Goal: Communication & Community: Answer question/provide support

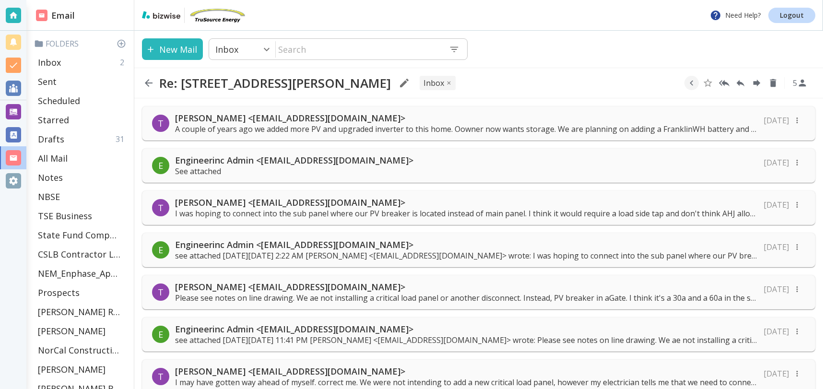
scroll to position [573, 0]
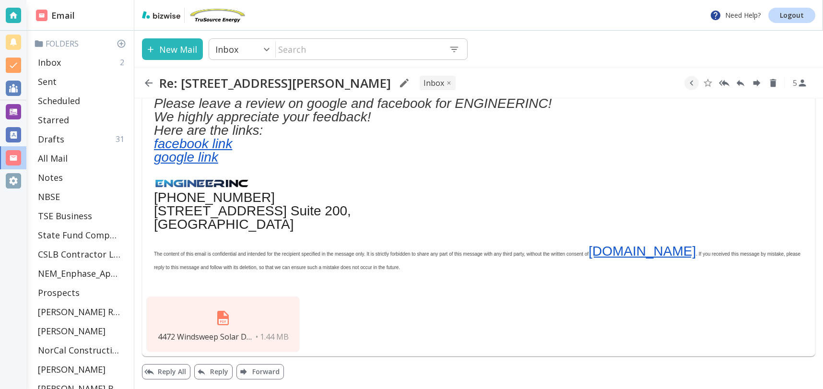
click at [416, 319] on div "4472 Windsweep Solar Drawings.pdf • 1.44 MB" at bounding box center [478, 324] width 672 height 63
click at [178, 372] on button "Reply All" at bounding box center [166, 371] width 48 height 15
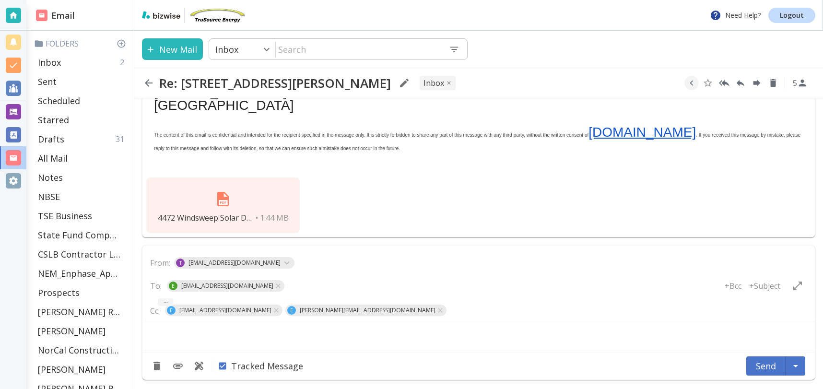
type textarea "<div class="bizwise_content"></div><div class="gmail_signature"><br>--<br><p>Th…"
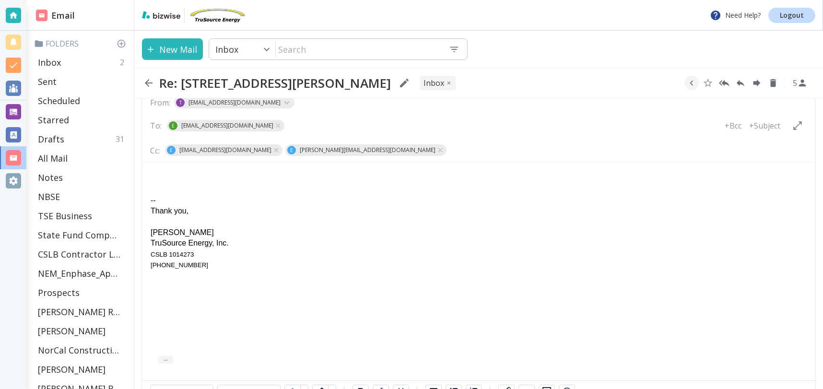
scroll to position [910, 0]
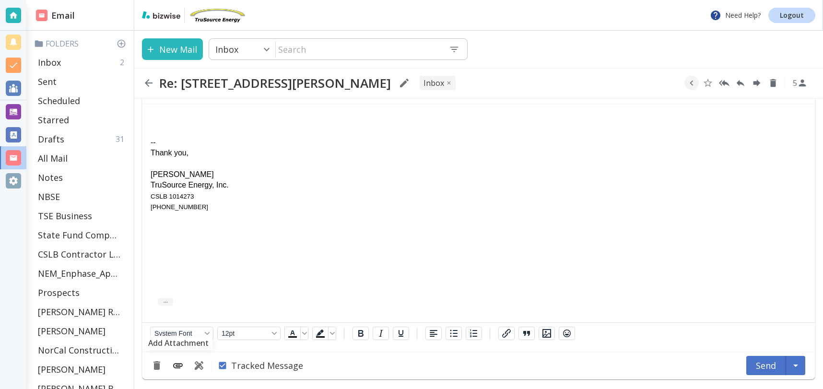
click at [182, 364] on icon "Add Attachment" at bounding box center [178, 366] width 12 height 12
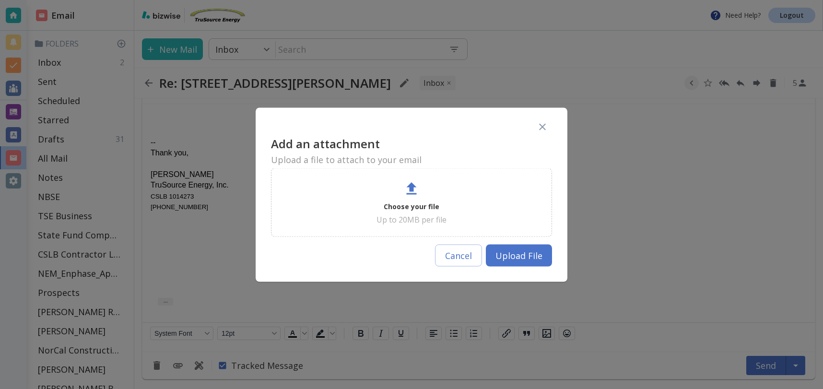
click at [402, 210] on p "Choose your file" at bounding box center [412, 206] width 56 height 12
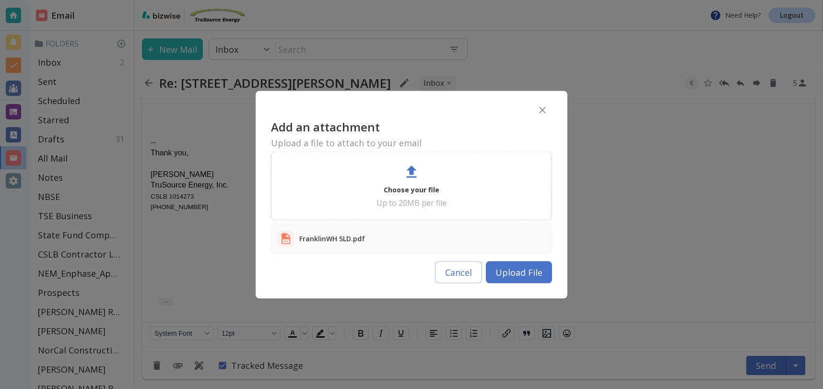
click at [529, 274] on button "Upload File" at bounding box center [519, 272] width 66 height 22
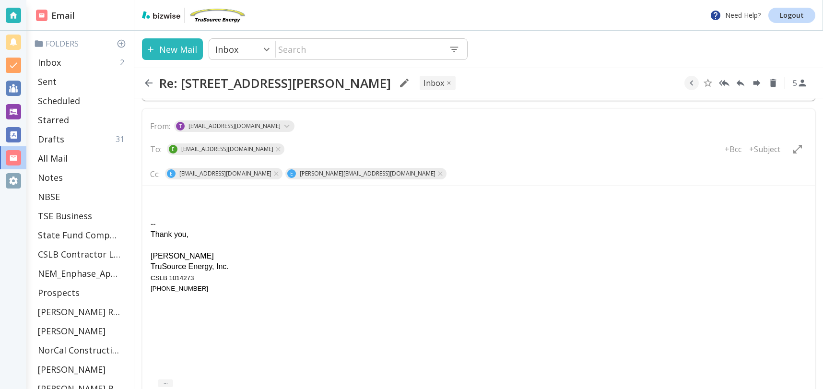
scroll to position [822, 0]
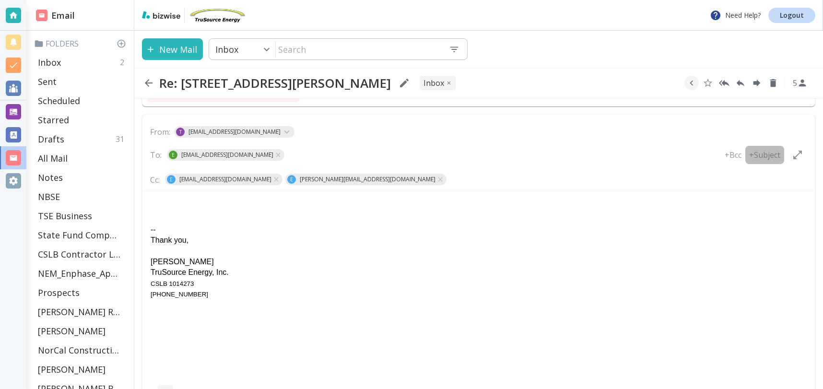
click at [769, 154] on p "+Subject" at bounding box center [764, 155] width 31 height 11
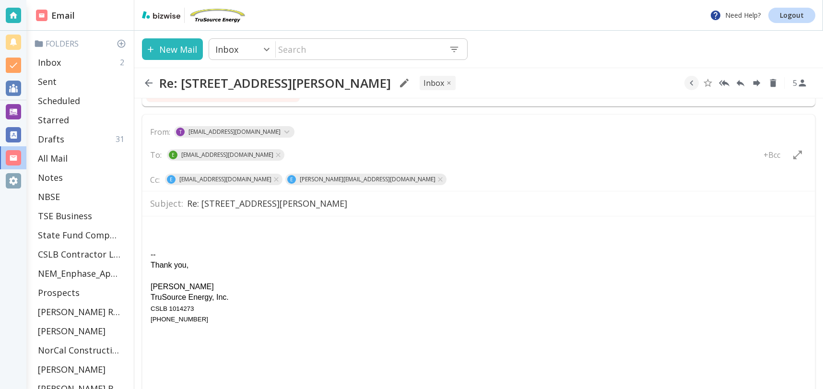
drag, startPoint x: 186, startPoint y: 203, endPoint x: 245, endPoint y: 214, distance: 60.0
click at [187, 203] on input "Re: 4472 Windsweep Rd Bethel Island _ ESS" at bounding box center [497, 203] width 620 height 17
type input "Line Drawing Rev_Re: [STREET_ADDRESS][PERSON_NAME]"
click at [173, 222] on html "-- Thank you, [PERSON_NAME] TruSource Energy, Inc. CSLB 1014273 [PHONE_NUMBER]" at bounding box center [478, 274] width 672 height 116
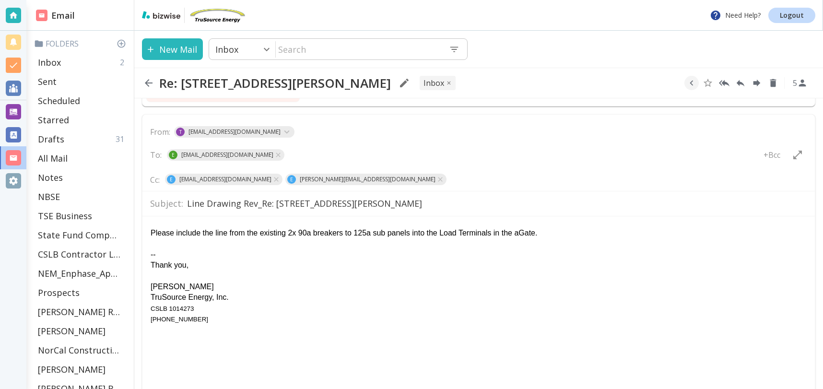
scroll to position [829, 0]
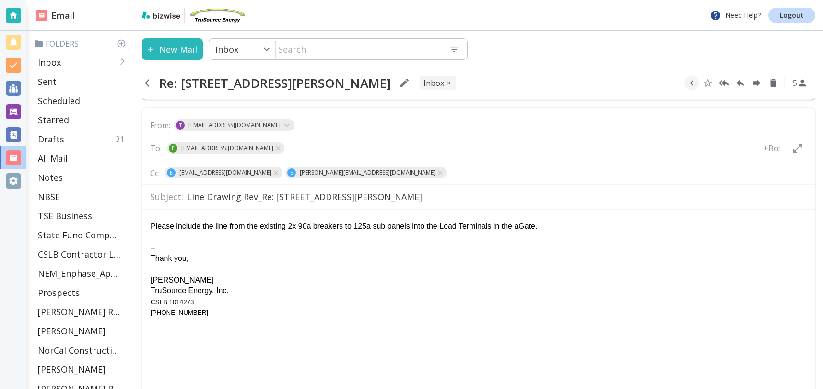
click at [232, 225] on div "Please include the line from the existing 2x 90a breakers to 125a sub panels in…" at bounding box center [479, 226] width 656 height 11
click at [201, 226] on div "Please include the line drawings from the existing 2x 90a breakers to 125a sub …" at bounding box center [479, 226] width 656 height 11
click at [272, 225] on div "Please include in the line drawings from the existing 2x 90a breakers to 125a s…" at bounding box center [479, 226] width 656 height 11
click at [151, 225] on div "Please include in the line drawings the connection of the two existing 2x 90a b…" at bounding box center [479, 226] width 656 height 11
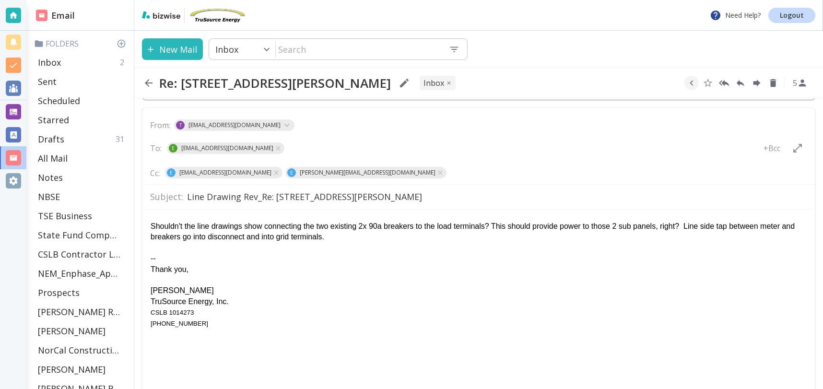
drag, startPoint x: 695, startPoint y: 226, endPoint x: 783, endPoint y: 239, distance: 88.7
click at [784, 238] on div "Shouldn't the line drawings show connecting the two existing 2x 90a breakers to…" at bounding box center [479, 232] width 656 height 22
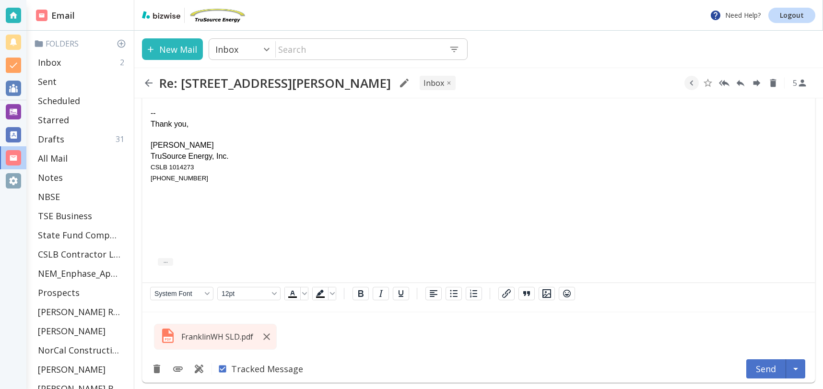
scroll to position [978, 0]
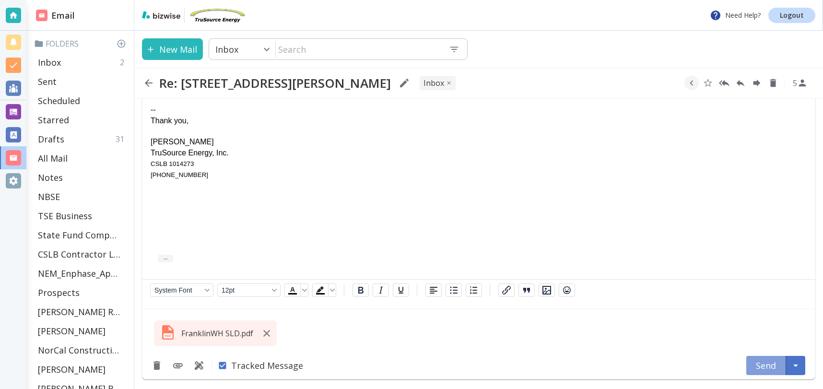
click at [768, 366] on button "Send" at bounding box center [766, 365] width 40 height 19
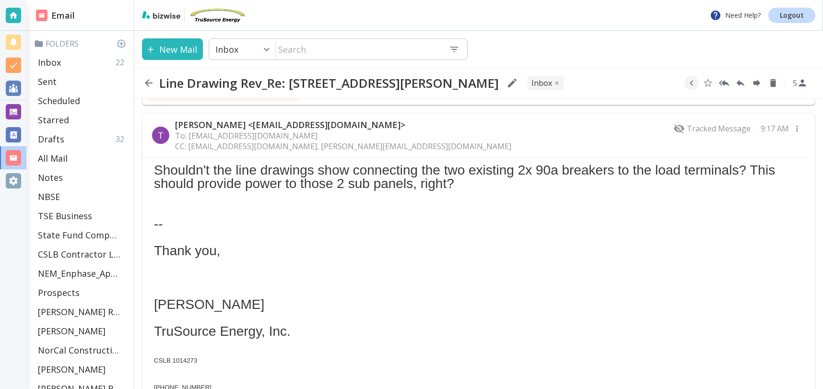
scroll to position [825, 0]
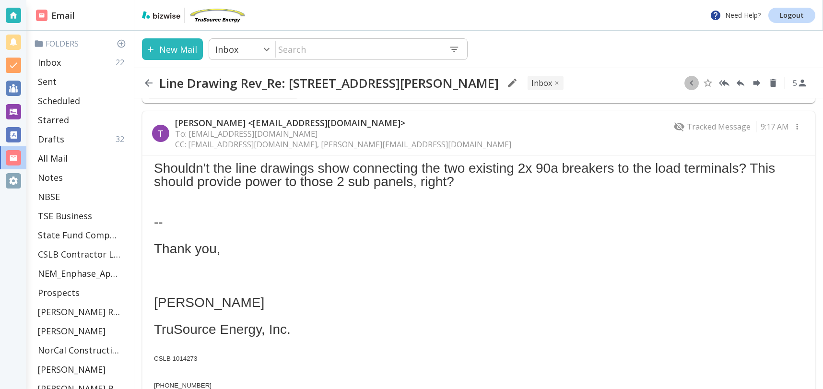
click at [692, 82] on icon "button" at bounding box center [691, 83] width 11 height 11
click at [687, 82] on icon "Move to Folder" at bounding box center [687, 83] width 9 height 7
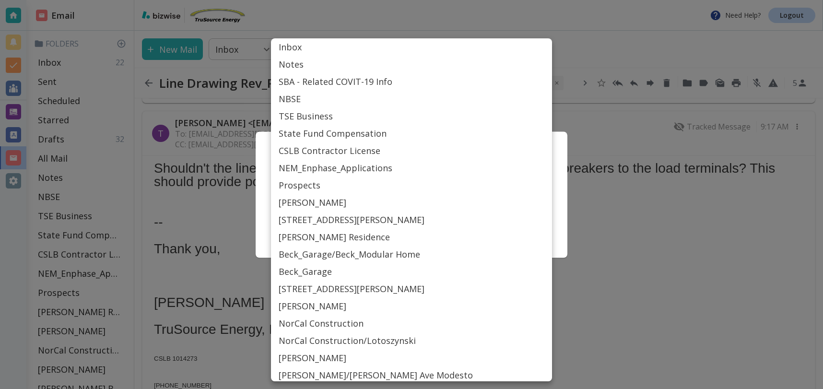
click at [518, 0] on body "Need Help? Logout Email Folders Inbox 22 Sent Scheduled Starred Drafts 32 All M…" at bounding box center [411, 0] width 823 height 0
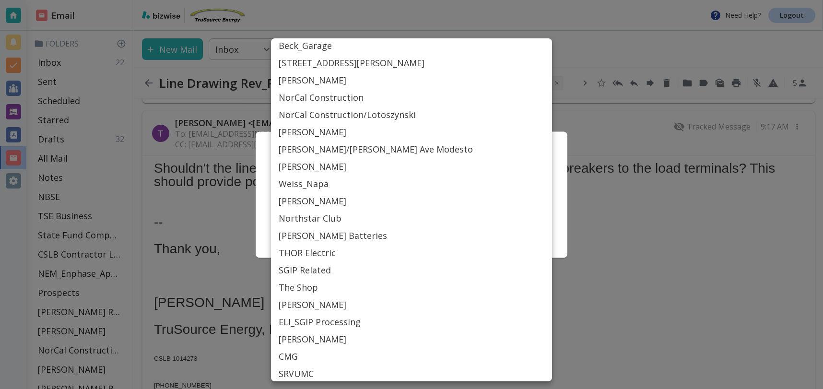
scroll to position [434, 0]
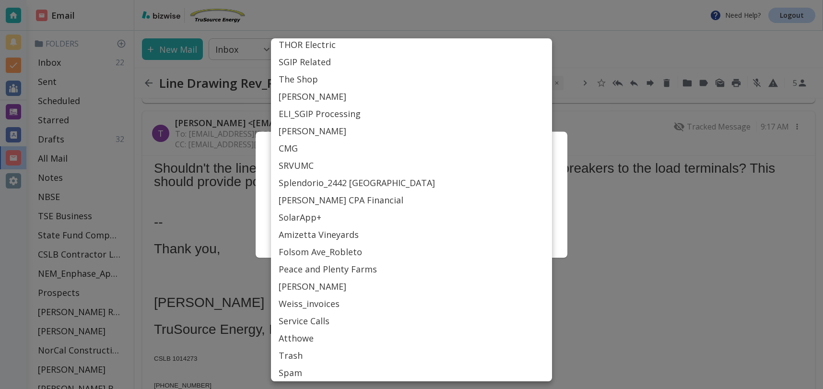
click at [313, 340] on li "Atthowe" at bounding box center [411, 337] width 281 height 17
type input "Label_87"
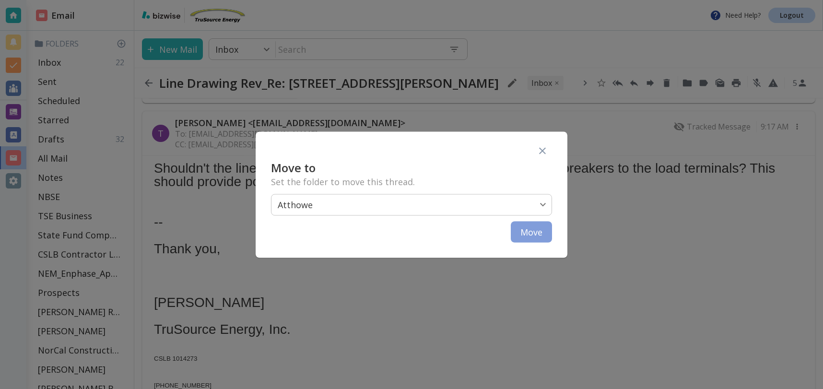
click at [532, 230] on button "Move" at bounding box center [531, 231] width 41 height 21
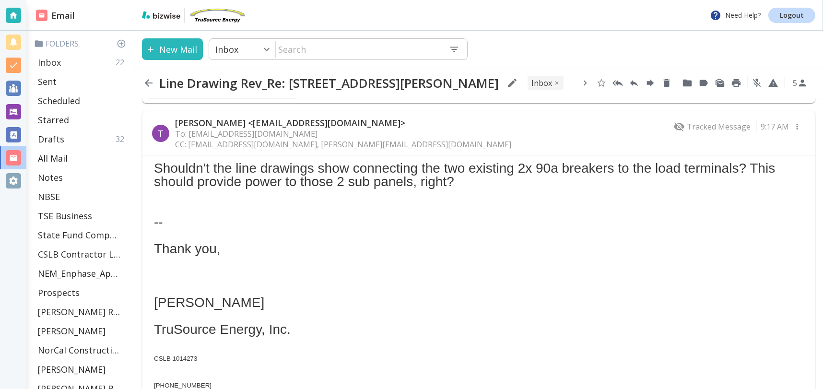
click at [52, 63] on p "Inbox" at bounding box center [49, 63] width 23 height 12
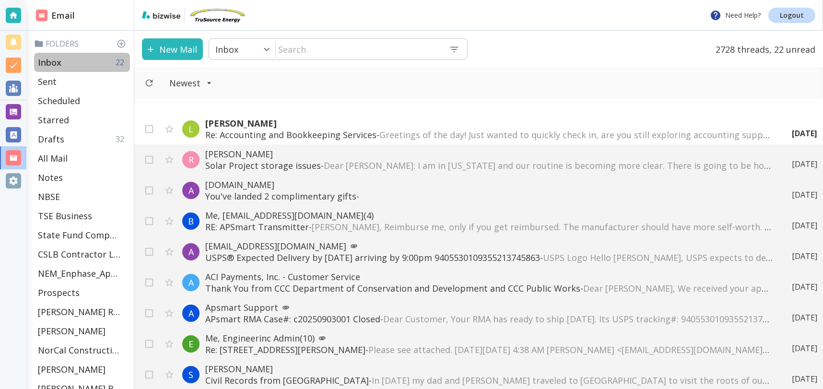
click at [53, 62] on p "Inbox" at bounding box center [50, 63] width 24 height 12
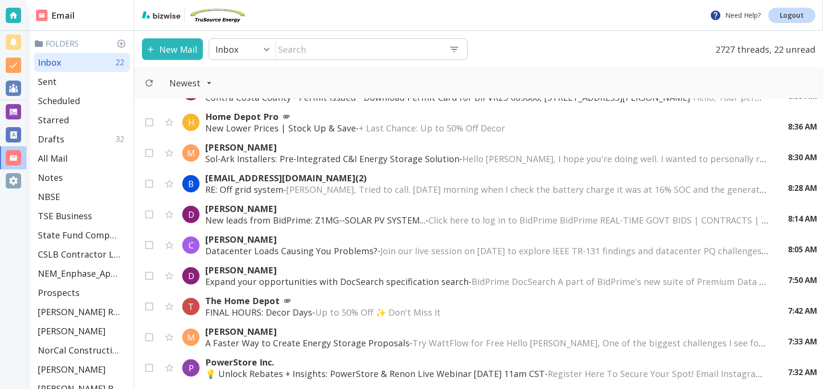
scroll to position [54, 0]
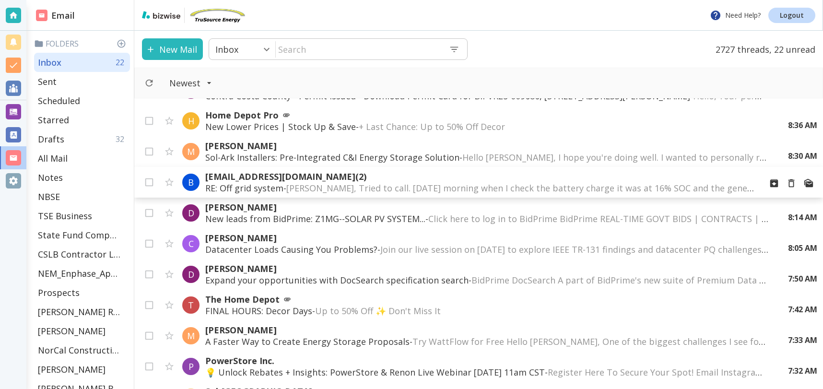
click at [270, 182] on p "RE: Off grid system - [PERSON_NAME], Tried to call. [DATE] morning when I check…" at bounding box center [479, 188] width 549 height 12
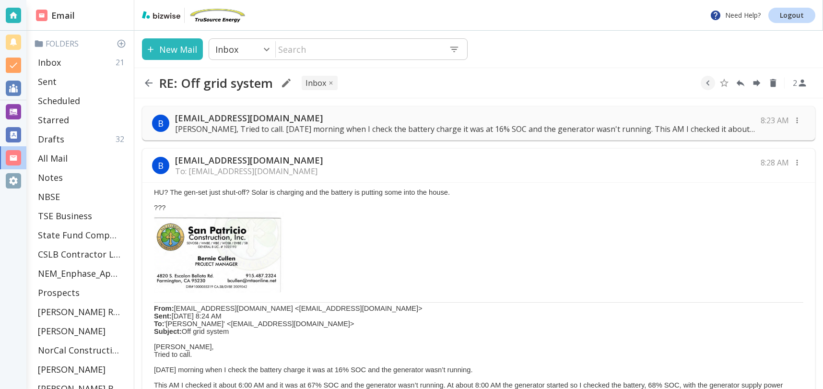
click at [388, 158] on div "B [EMAIL_ADDRESS][DOMAIN_NAME] To: [EMAIL_ADDRESS][DOMAIN_NAME] 8:28 AM" at bounding box center [478, 166] width 672 height 34
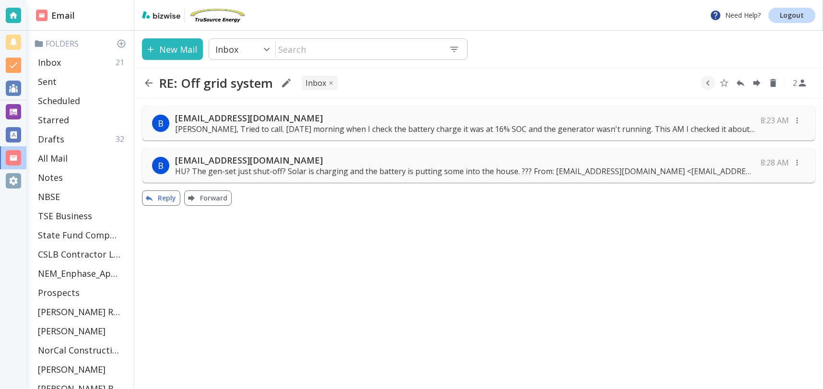
click at [170, 194] on button "Reply" at bounding box center [161, 197] width 38 height 15
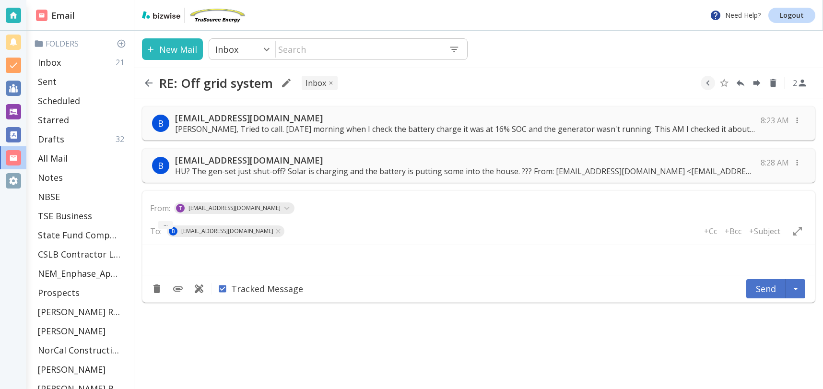
type textarea "<div class="bizwise_content"></div><div class="gmail_signature"><br>--<br><p>Th…"
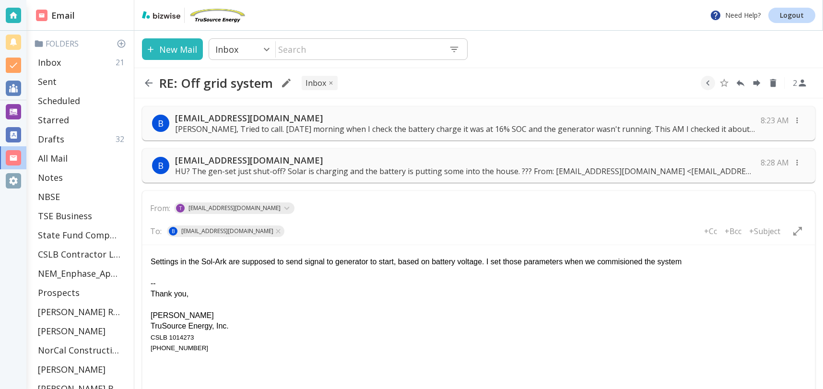
drag, startPoint x: 571, startPoint y: 262, endPoint x: 616, endPoint y: 260, distance: 45.1
click at [572, 262] on div "Settings in the Sol-Ark are supposed to send signal to generator to start, base…" at bounding box center [479, 262] width 656 height 11
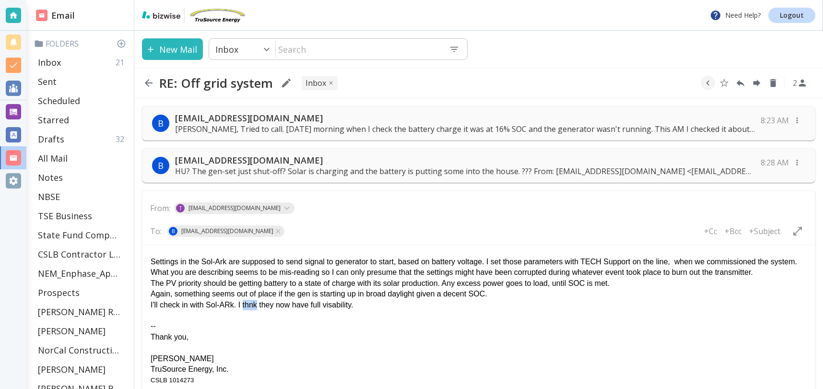
drag, startPoint x: 251, startPoint y: 307, endPoint x: 352, endPoint y: 314, distance: 101.0
click at [251, 306] on div "I'll check in with Sol-ARk. I thnk they now have full visability." at bounding box center [479, 305] width 656 height 11
click at [388, 317] on div "-- Thank you, [PERSON_NAME] TruSource Energy, Inc. CSLB 1014273 [PHONE_NUMBER]" at bounding box center [479, 353] width 656 height 86
click at [391, 329] on div "-- Thank you, [PERSON_NAME] TruSource Energy, Inc. CSLB 1014273 [PHONE_NUMBER]" at bounding box center [479, 353] width 656 height 86
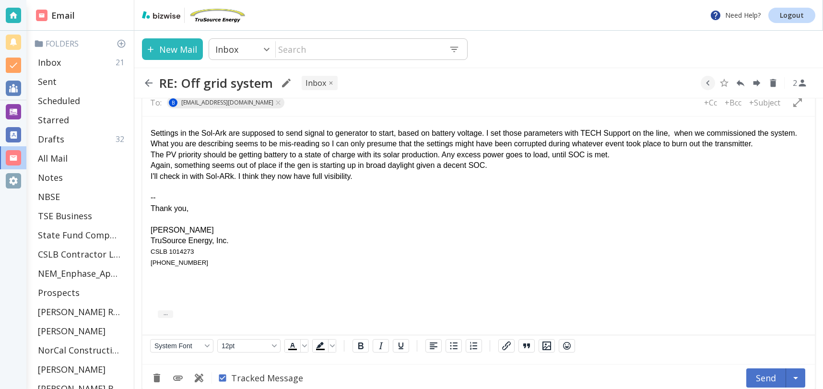
scroll to position [141, 0]
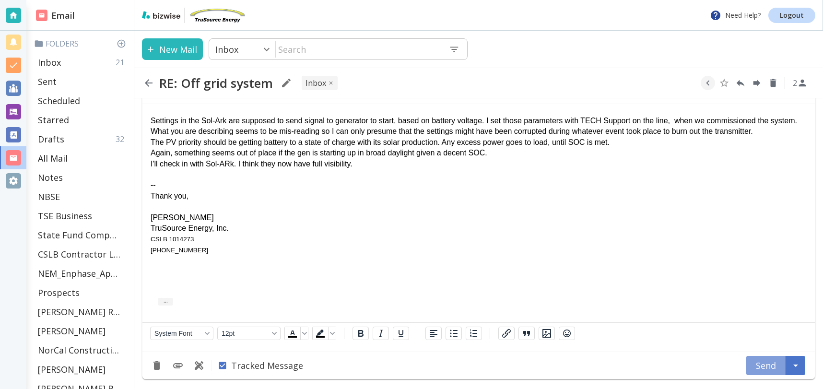
click at [769, 364] on button "Send" at bounding box center [766, 365] width 40 height 19
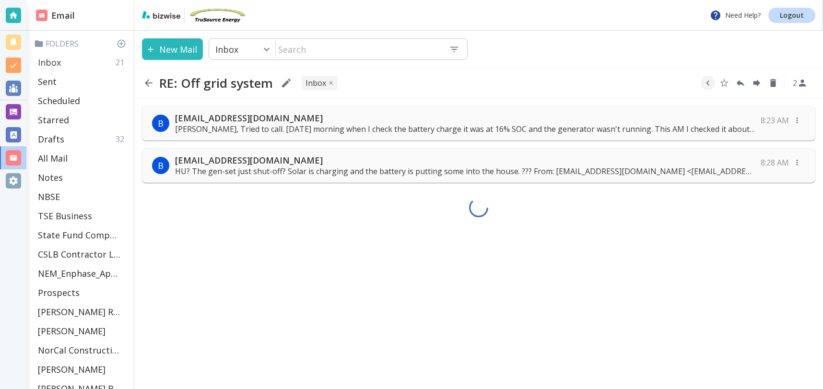
scroll to position [0, 0]
click at [59, 63] on p "Inbox" at bounding box center [49, 62] width 23 height 12
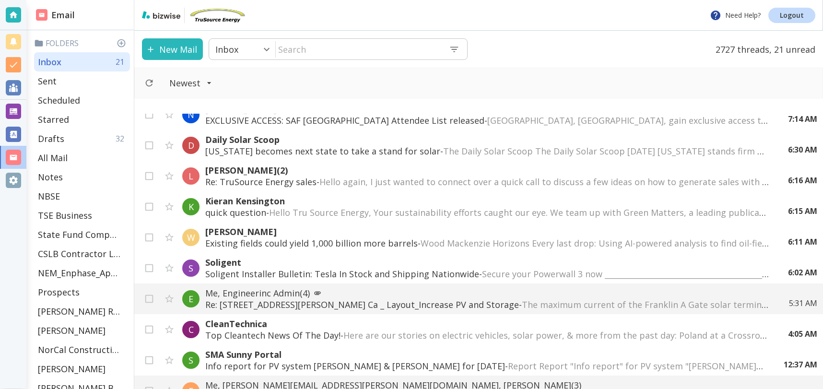
scroll to position [391, 0]
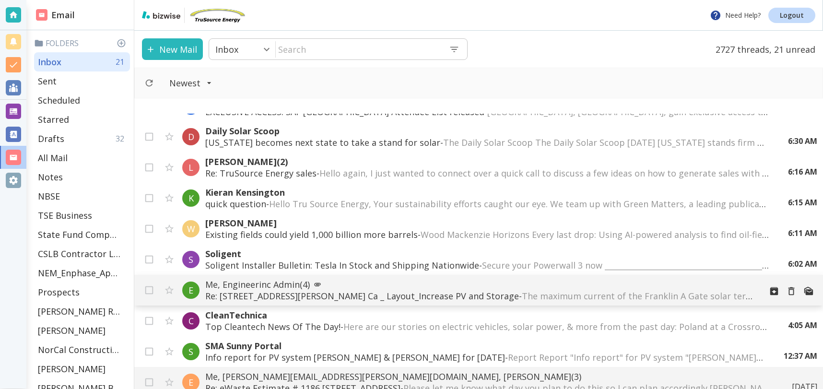
click at [306, 292] on p "Re: [STREET_ADDRESS][PERSON_NAME] Ca _ Layout_Increase PV and Storage - The max…" at bounding box center [479, 296] width 549 height 12
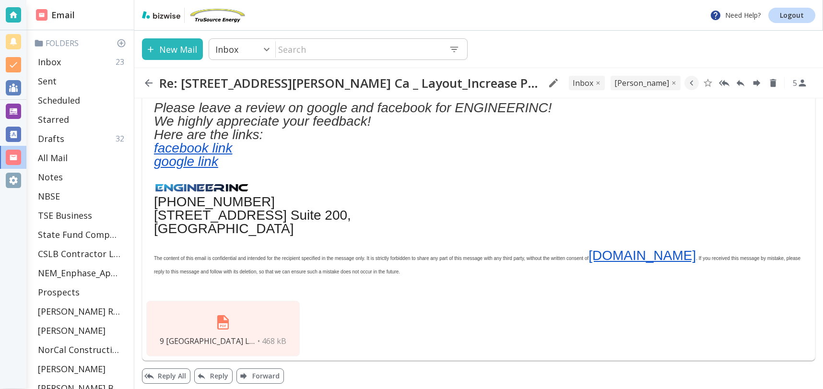
scroll to position [632, 0]
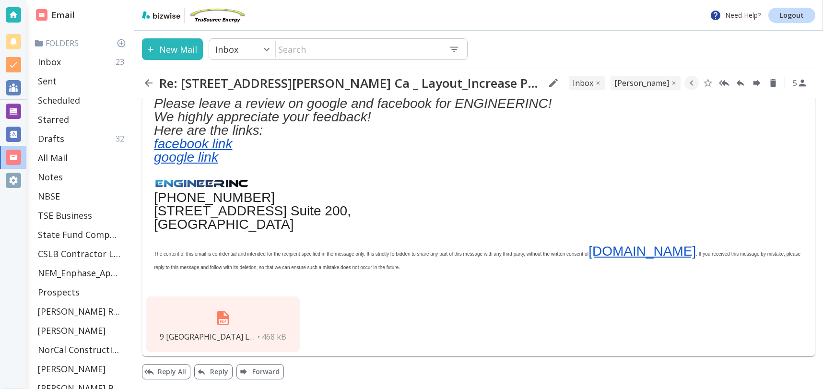
click at [217, 325] on img at bounding box center [223, 317] width 23 height 23
click at [172, 48] on button "New Mail" at bounding box center [172, 49] width 61 height 22
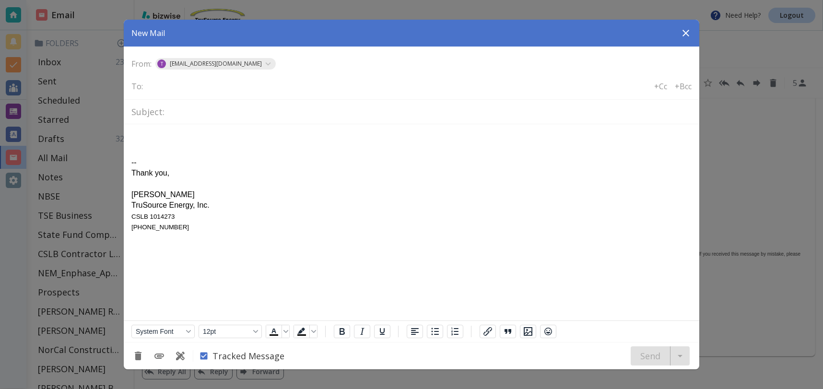
scroll to position [0, 0]
type input "service"
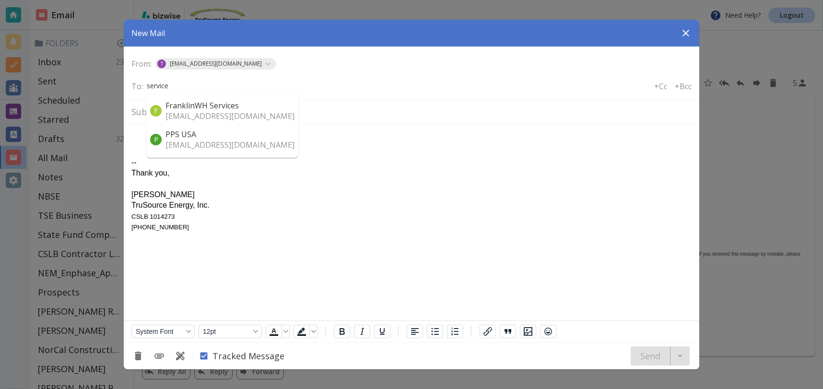
click at [215, 110] on p "FranklinWH Services" at bounding box center [229, 105] width 129 height 11
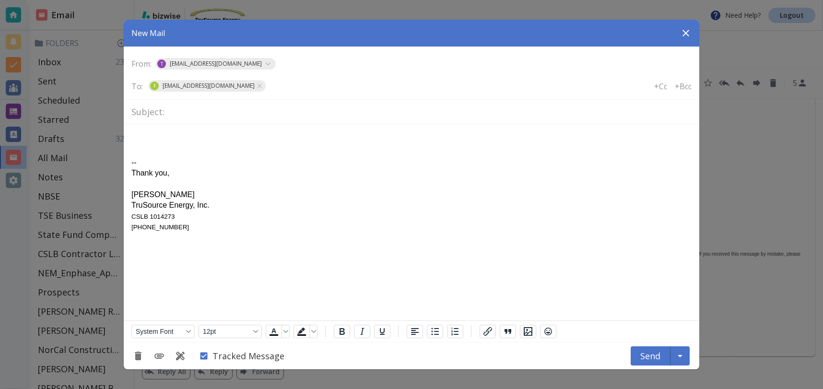
drag, startPoint x: 210, startPoint y: 109, endPoint x: 215, endPoint y: 111, distance: 5.5
click at [210, 109] on input "text" at bounding box center [429, 112] width 523 height 17
type input "Check Line Drawing_4472 Windsweep Rd"
click at [5, 316] on div at bounding box center [411, 194] width 823 height 389
click at [792, 371] on div at bounding box center [411, 194] width 823 height 389
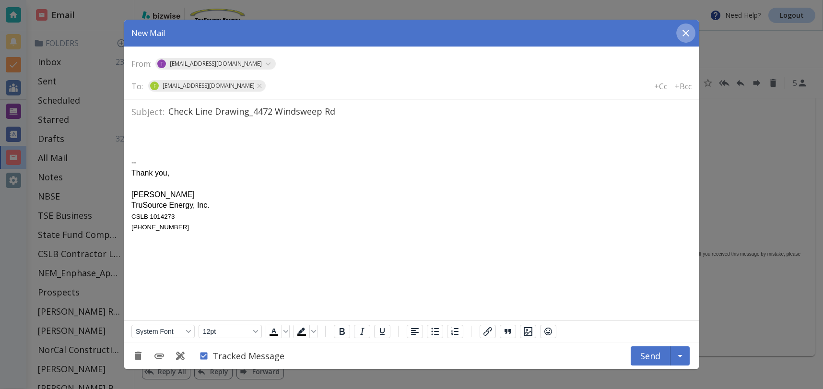
drag, startPoint x: 684, startPoint y: 34, endPoint x: 676, endPoint y: 32, distance: 8.4
click at [684, 34] on icon "button" at bounding box center [686, 33] width 12 height 12
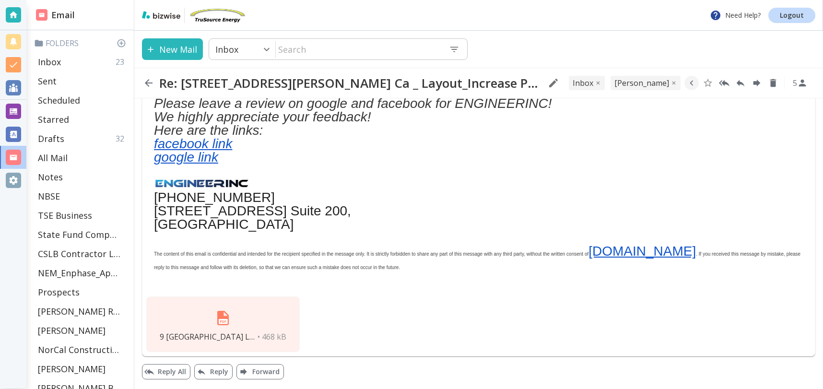
scroll to position [417, 0]
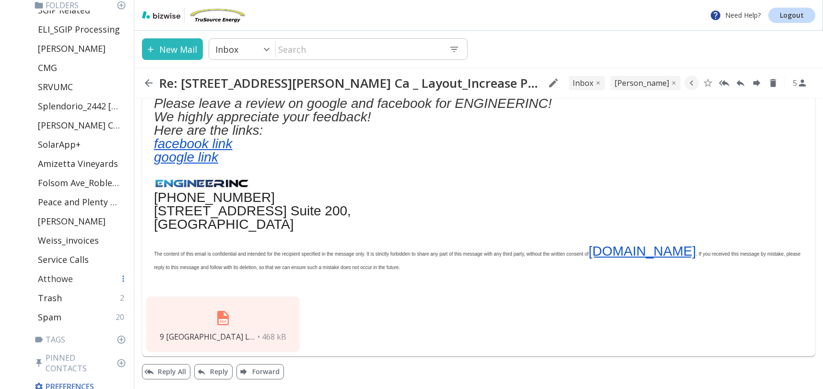
click at [60, 278] on p "Atthowe" at bounding box center [55, 279] width 35 height 12
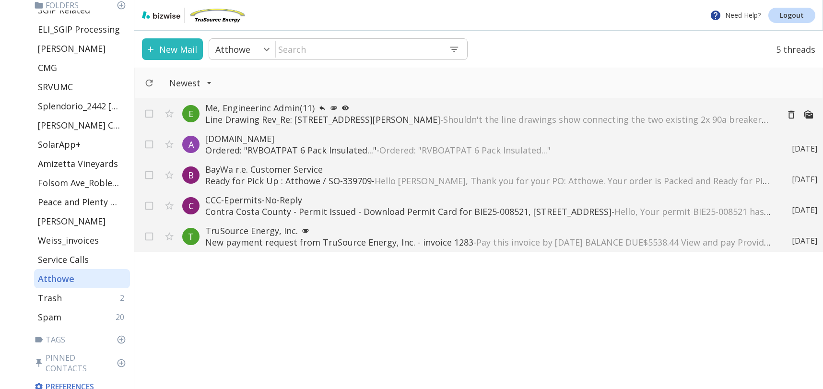
click at [431, 111] on p "Me, Engineerinc Admin (11)" at bounding box center [488, 108] width 566 height 12
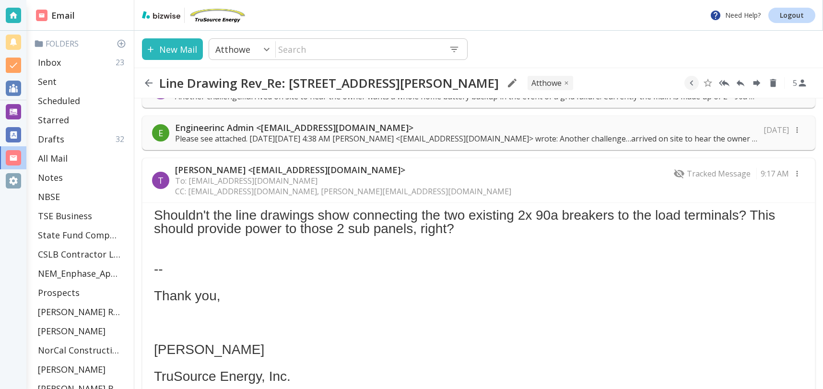
scroll to position [368, 0]
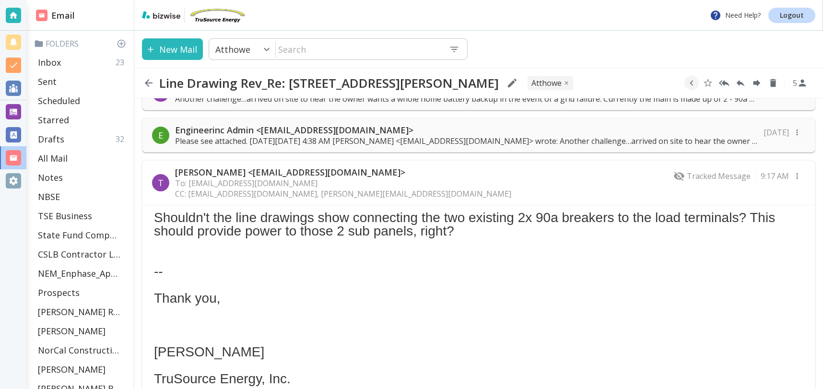
click at [367, 142] on p "Please see attached. [DATE][DATE] 4:38 AM [PERSON_NAME] <[EMAIL_ADDRESS][DOMAIN…" at bounding box center [466, 141] width 583 height 11
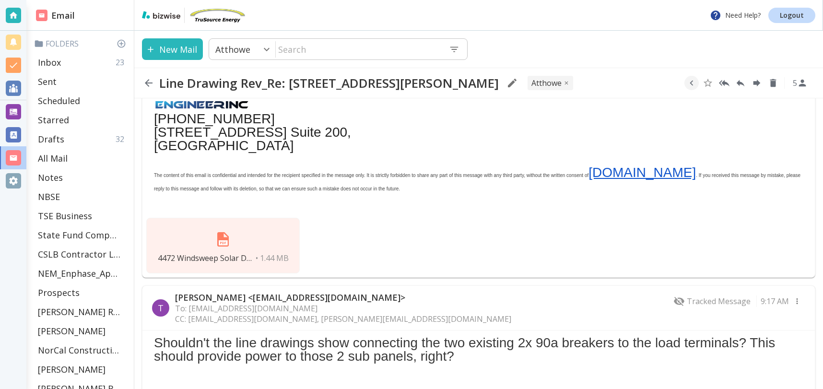
scroll to position [660, 0]
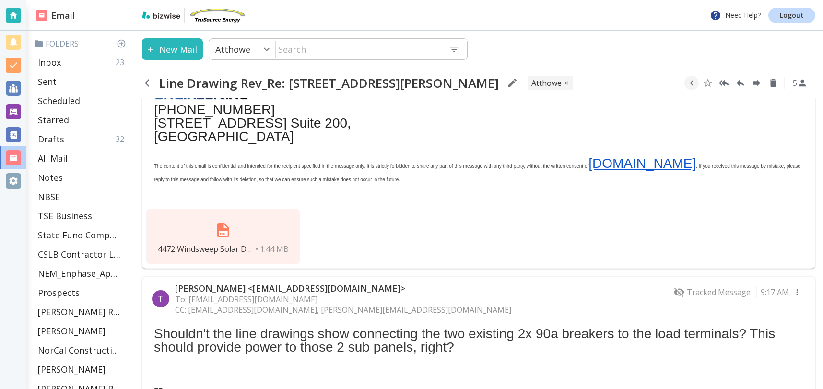
click at [248, 229] on div "4472 Windsweep Solar Drawings.pdf • 1.44 MB" at bounding box center [222, 237] width 153 height 56
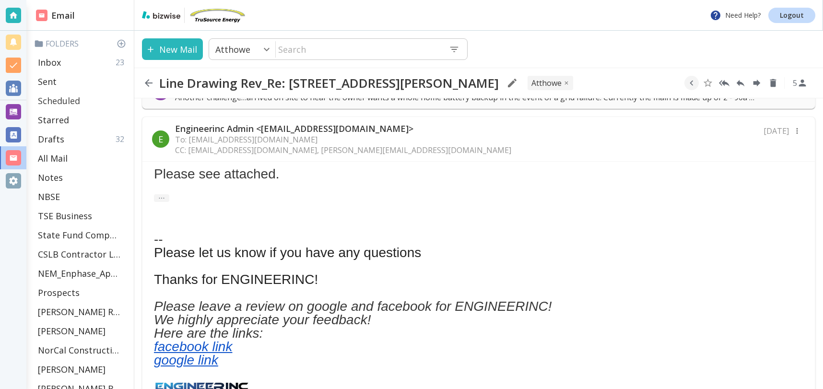
scroll to position [368, 0]
drag, startPoint x: 60, startPoint y: 133, endPoint x: 65, endPoint y: 129, distance: 6.5
click at [60, 133] on p "Drafts" at bounding box center [51, 139] width 26 height 12
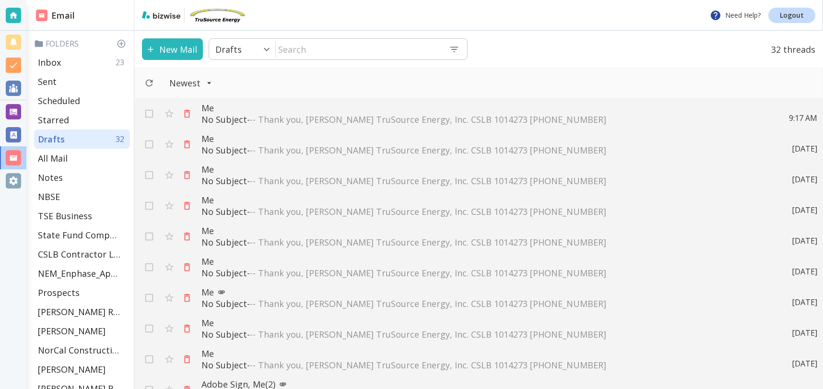
click at [318, 121] on span "-- Thank you, [PERSON_NAME] TruSource Energy, Inc. CSLB 1014273 [PHONE_NUMBER]" at bounding box center [428, 120] width 356 height 12
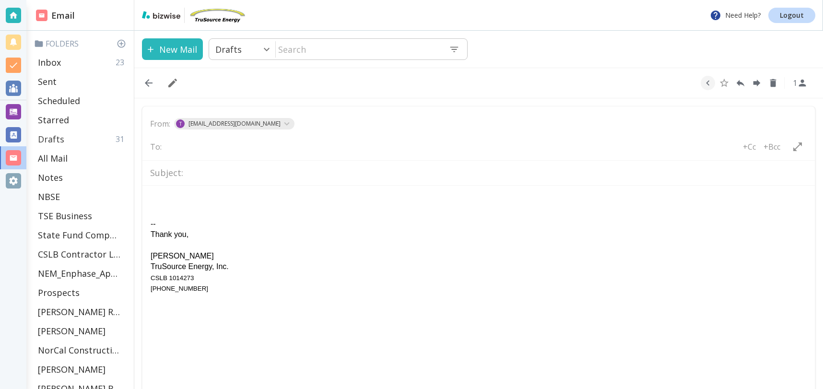
click at [59, 136] on p "Drafts" at bounding box center [51, 139] width 26 height 12
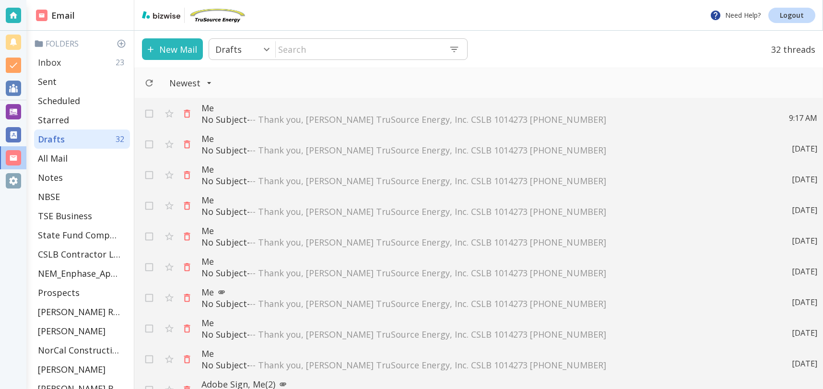
click at [84, 60] on div "Inbox 23" at bounding box center [82, 62] width 96 height 19
type input "0"
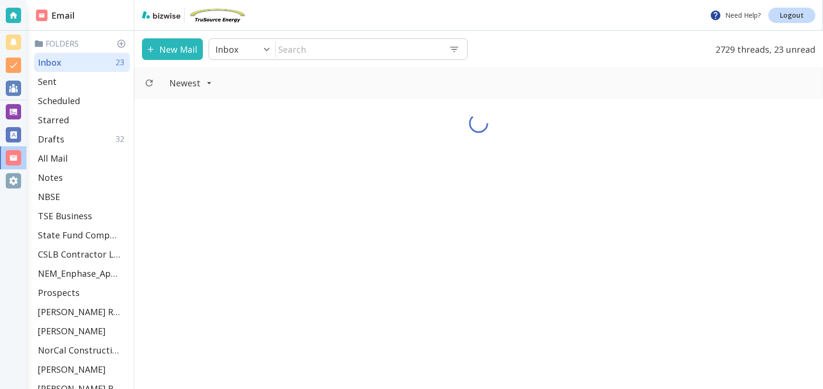
click at [184, 43] on button "New Mail" at bounding box center [172, 49] width 61 height 22
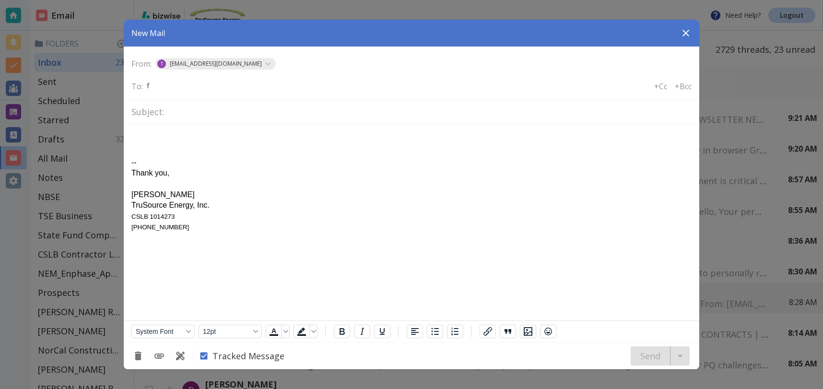
type input "fr"
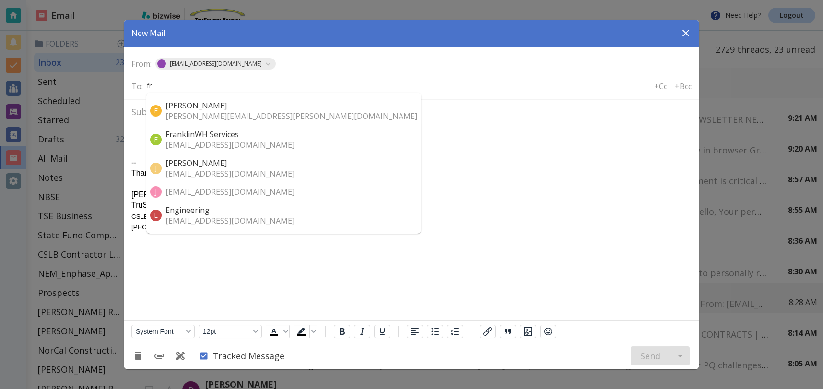
click at [195, 143] on p "[EMAIL_ADDRESS][DOMAIN_NAME]" at bounding box center [229, 145] width 129 height 11
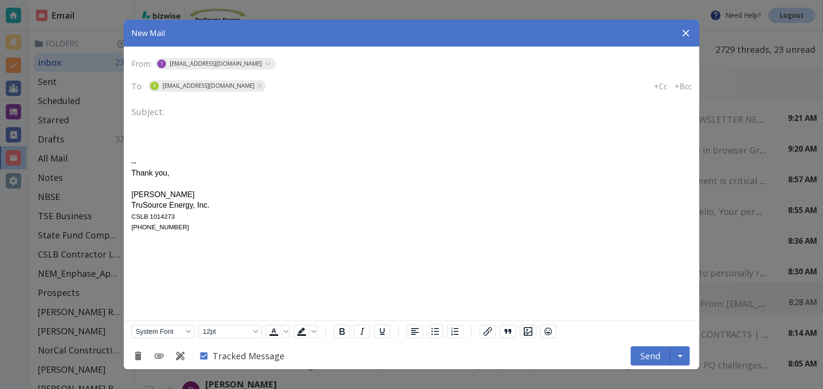
drag, startPoint x: 215, startPoint y: 112, endPoint x: 221, endPoint y: 116, distance: 6.9
click at [215, 112] on input "text" at bounding box center [429, 112] width 523 height 17
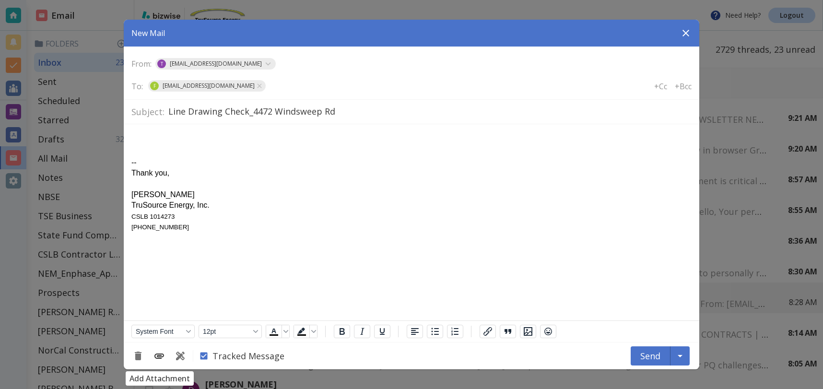
type input "Line Drawing Check_4472 Windsweep Rd"
click at [163, 354] on icon "Add Attachment" at bounding box center [159, 355] width 10 height 5
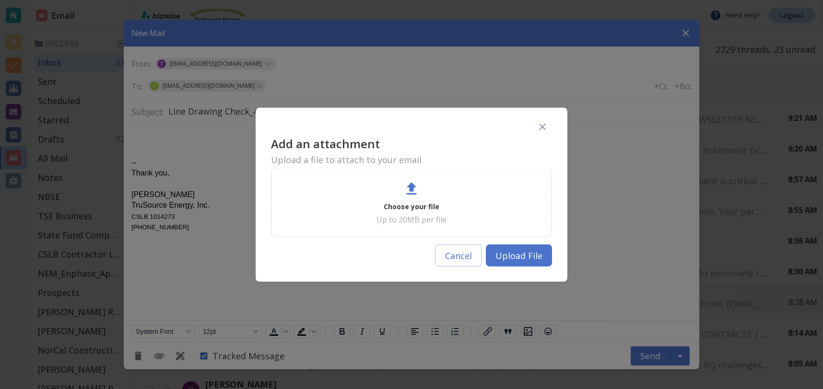
click at [438, 197] on div "Choose your file Up to 20MB per file" at bounding box center [411, 202] width 257 height 45
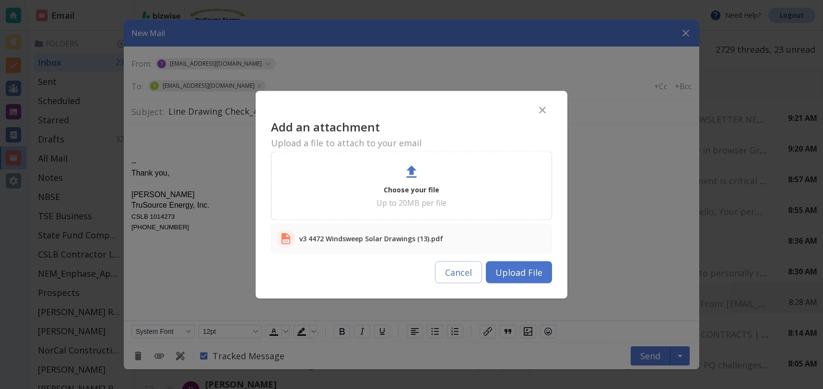
click at [519, 270] on button "Upload File" at bounding box center [519, 272] width 66 height 22
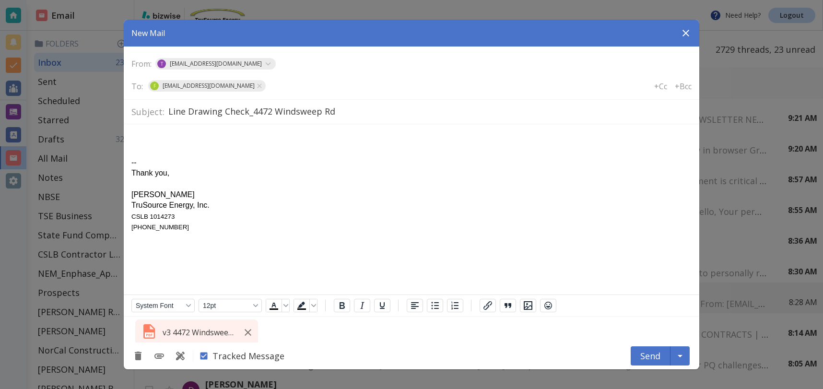
click at [147, 125] on html "-- Thank you, [PERSON_NAME] TruSource Energy, Inc. CSLB 1014273 [PHONE_NUMBER]" at bounding box center [412, 182] width 576 height 116
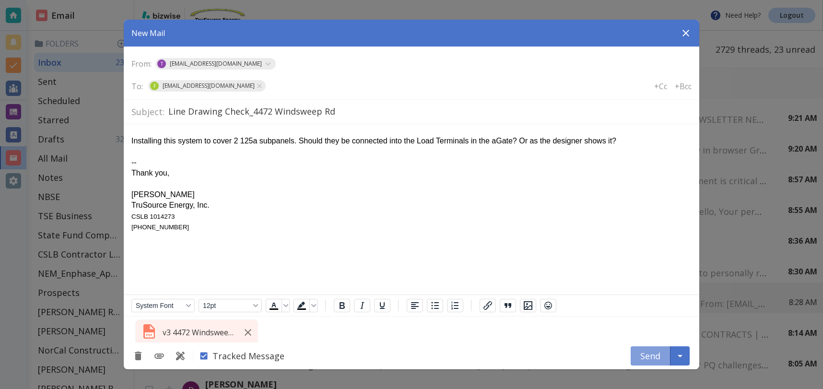
click at [650, 353] on button "Send" at bounding box center [651, 355] width 40 height 19
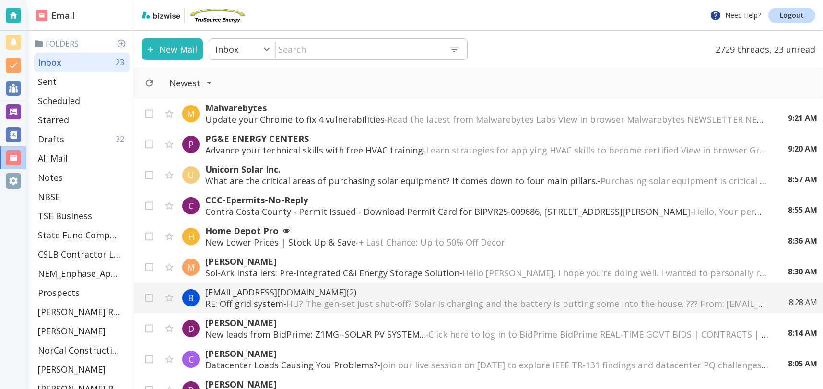
scroll to position [50, 0]
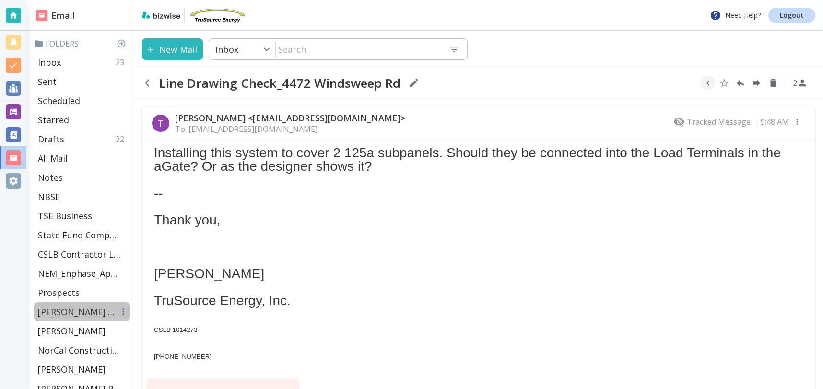
click at [55, 307] on p "[PERSON_NAME] Residence" at bounding box center [76, 312] width 77 height 12
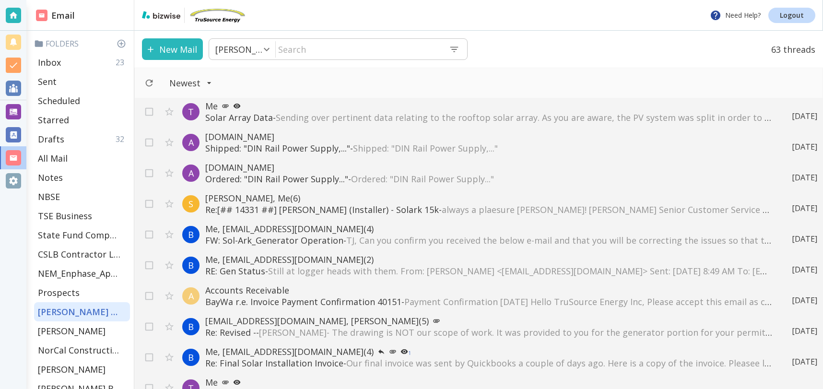
scroll to position [95, 0]
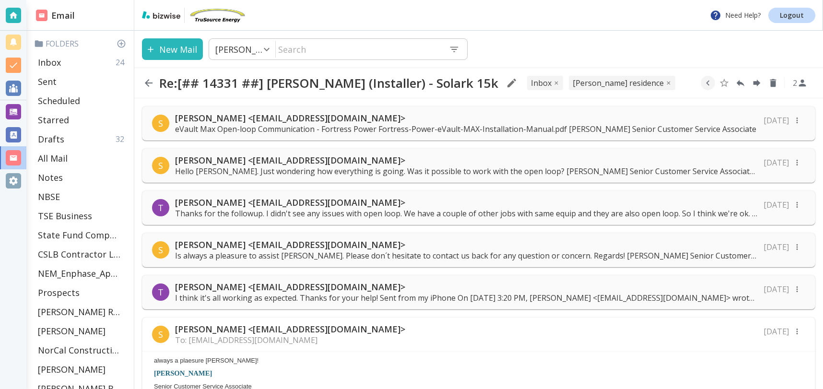
click at [384, 125] on p "eVault Max Open-loop Communication - Fortress Power Fortress-Power-eVault-MAX-I…" at bounding box center [465, 129] width 581 height 11
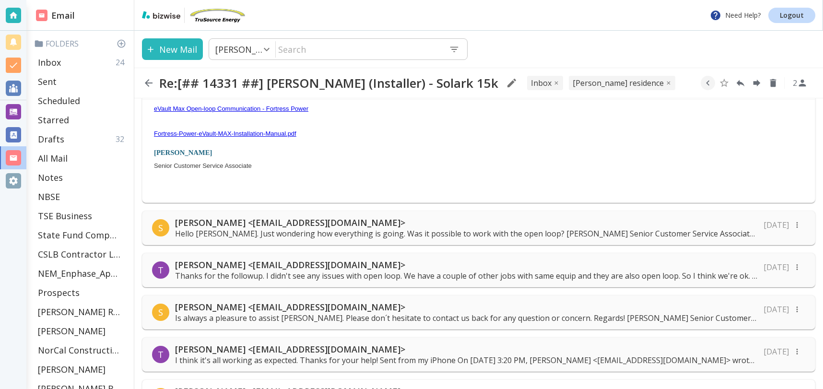
scroll to position [81, 0]
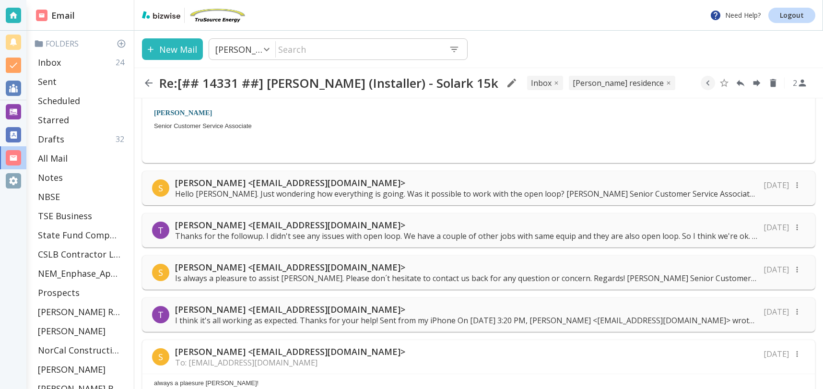
click at [464, 184] on p "[PERSON_NAME] <[EMAIL_ADDRESS][DOMAIN_NAME]>" at bounding box center [466, 183] width 583 height 12
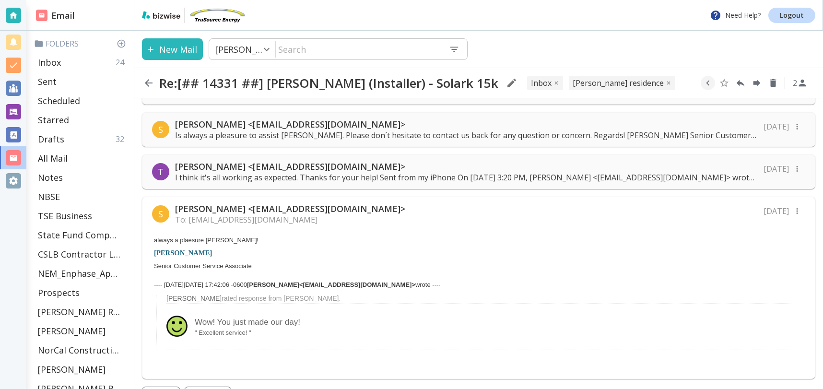
scroll to position [367, 0]
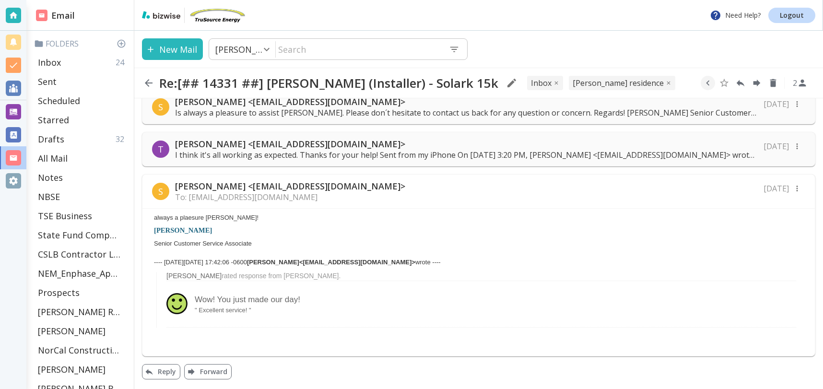
click at [285, 185] on p "[PERSON_NAME] <[EMAIL_ADDRESS][DOMAIN_NAME]>" at bounding box center [290, 186] width 230 height 12
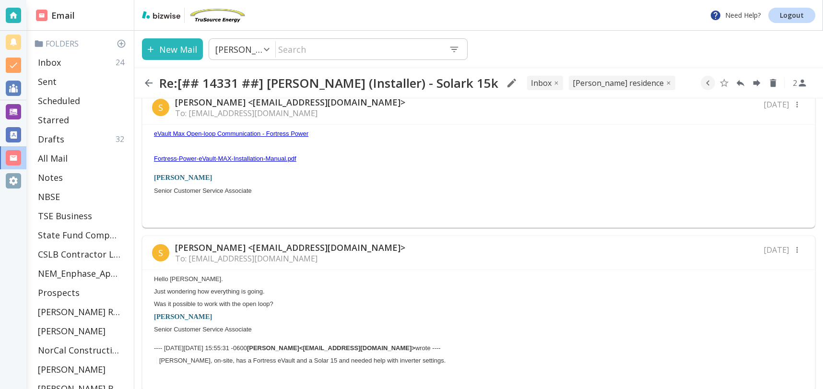
scroll to position [0, 0]
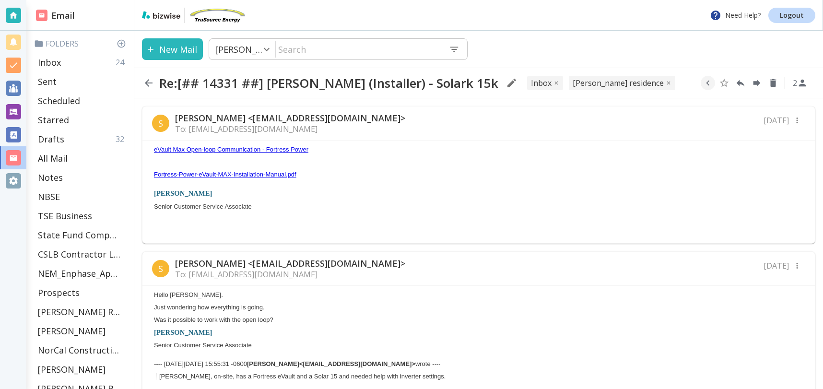
click at [258, 174] on link "Fortress-Power-eVault-MAX-Installation-Manual.pdf" at bounding box center [225, 174] width 142 height 7
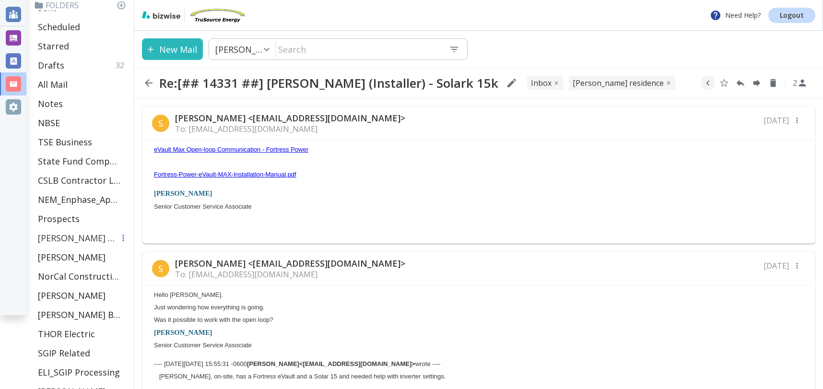
scroll to position [79, 0]
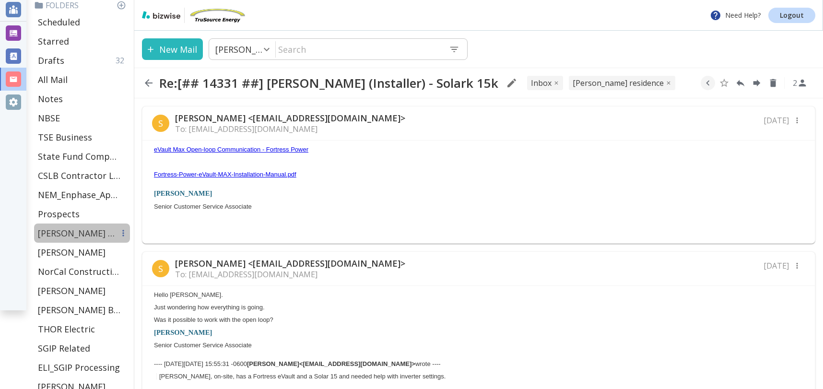
click at [71, 233] on p "[PERSON_NAME] Residence" at bounding box center [76, 233] width 77 height 12
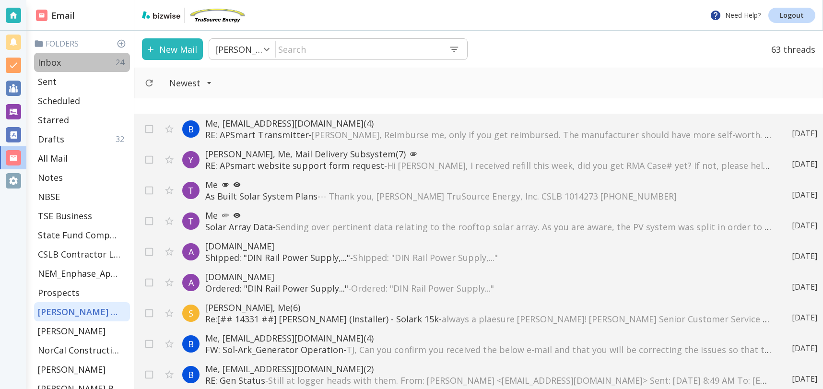
click at [47, 59] on p "Inbox" at bounding box center [49, 63] width 23 height 12
type input "0"
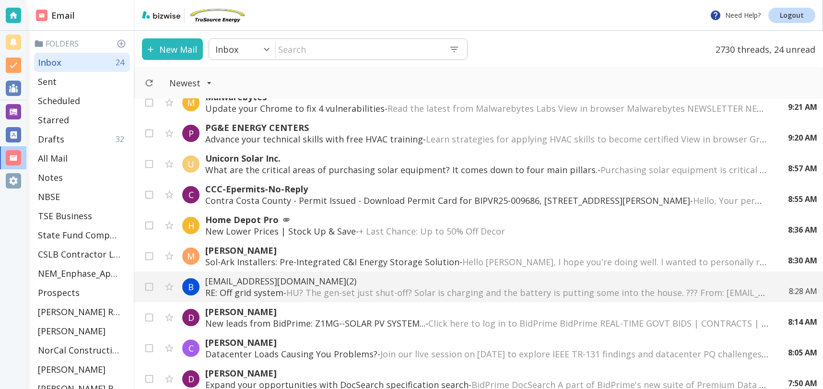
scroll to position [45, 0]
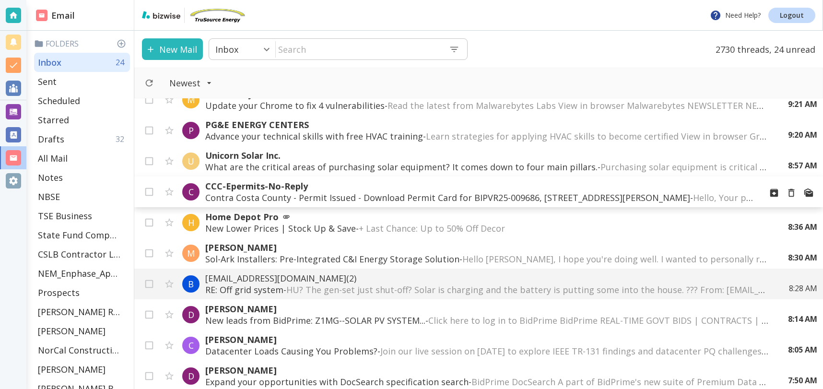
click at [245, 187] on p "CCC-Epermits-No-Reply" at bounding box center [479, 186] width 549 height 12
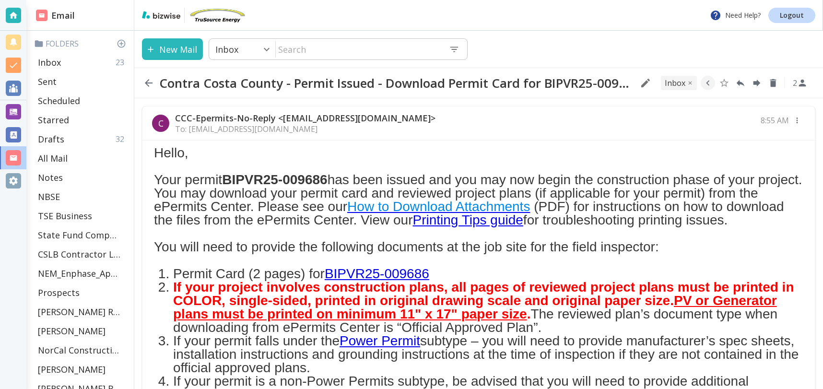
click at [388, 281] on link "BIPVR25-009686" at bounding box center [377, 273] width 105 height 15
click at [172, 46] on button "New Mail" at bounding box center [172, 49] width 61 height 22
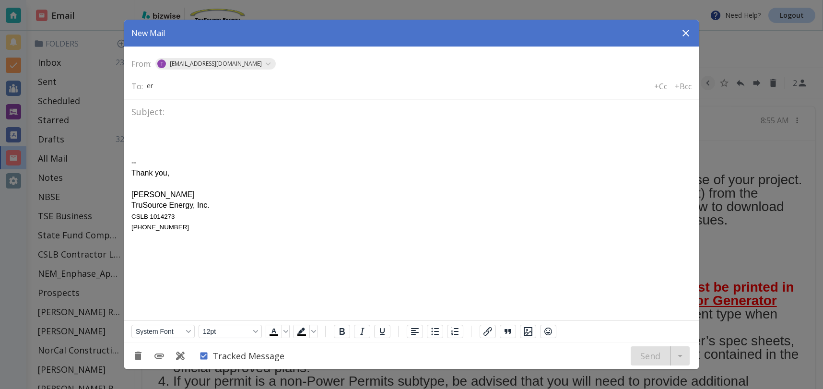
type input "e"
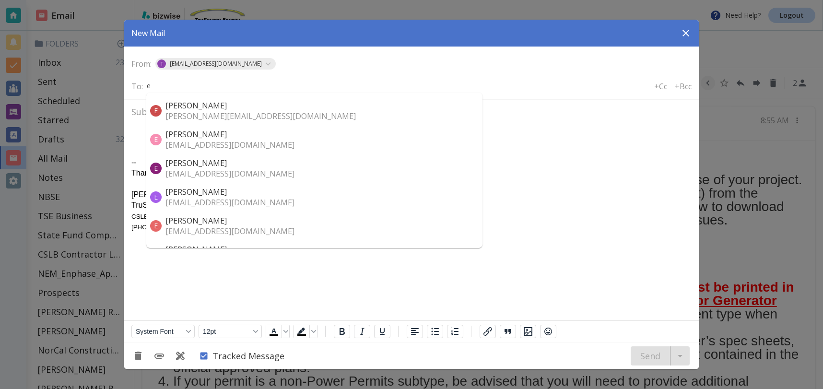
click at [228, 116] on p "[PERSON_NAME][EMAIL_ADDRESS][DOMAIN_NAME]" at bounding box center [260, 116] width 190 height 11
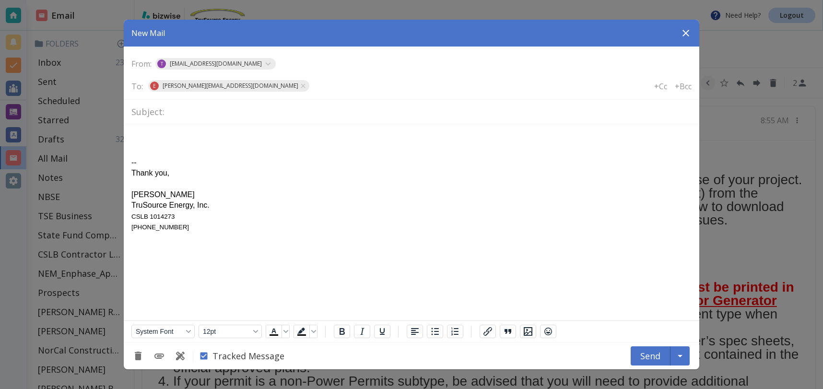
click at [200, 110] on input "text" at bounding box center [429, 112] width 523 height 17
type input "9 [PERSON_NAME]"
click at [279, 138] on div "Rich Text Area. Press ALT-0 for help." at bounding box center [411, 141] width 560 height 11
click at [160, 357] on icon "Add Attachment" at bounding box center [159, 356] width 12 height 12
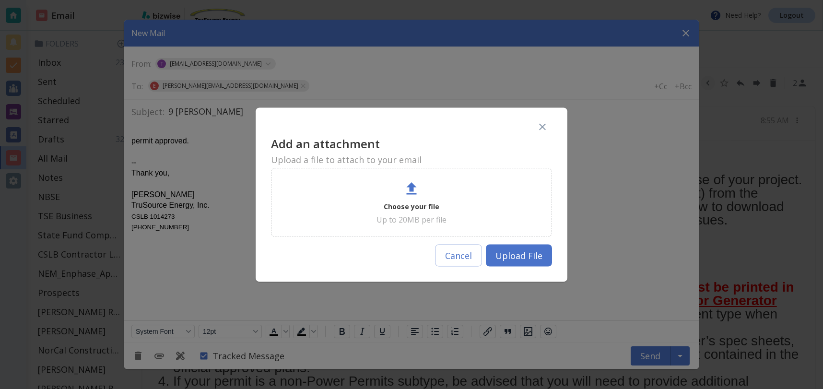
click at [412, 197] on div at bounding box center [411, 189] width 17 height 19
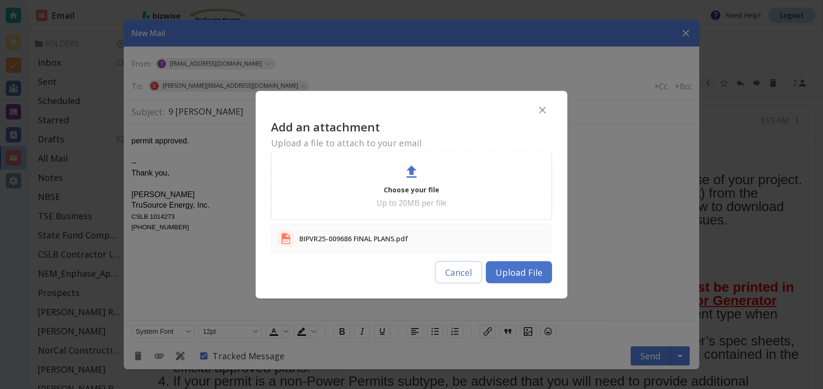
click at [522, 265] on button "Upload File" at bounding box center [519, 272] width 66 height 22
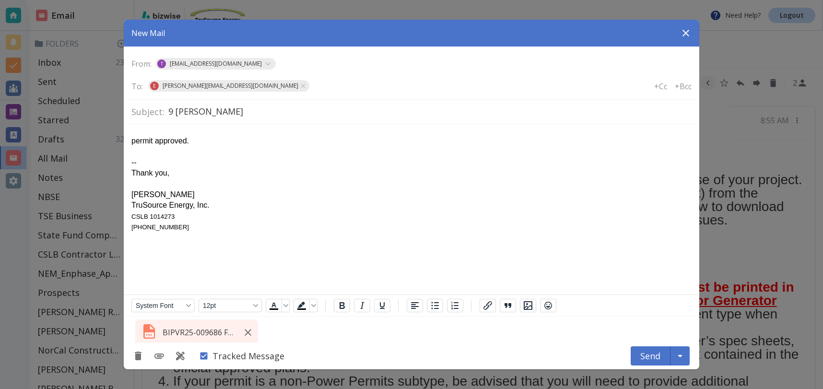
click at [646, 355] on button "Send" at bounding box center [651, 355] width 40 height 19
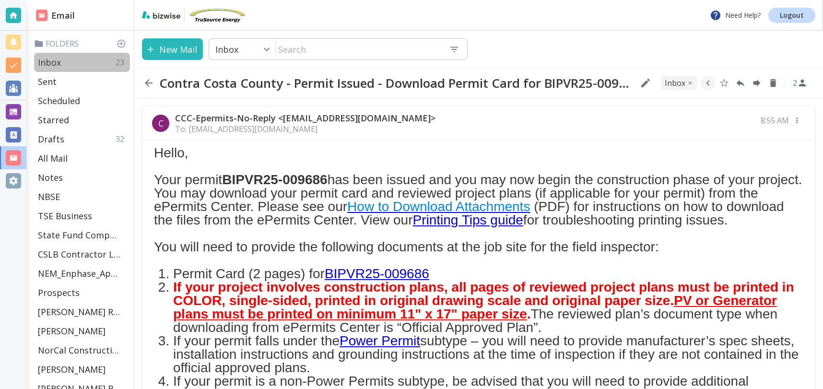
click at [54, 63] on p "Inbox" at bounding box center [49, 63] width 23 height 12
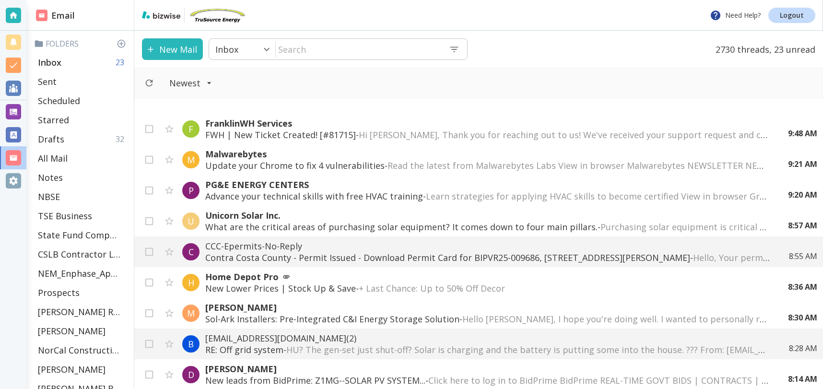
scroll to position [45, 0]
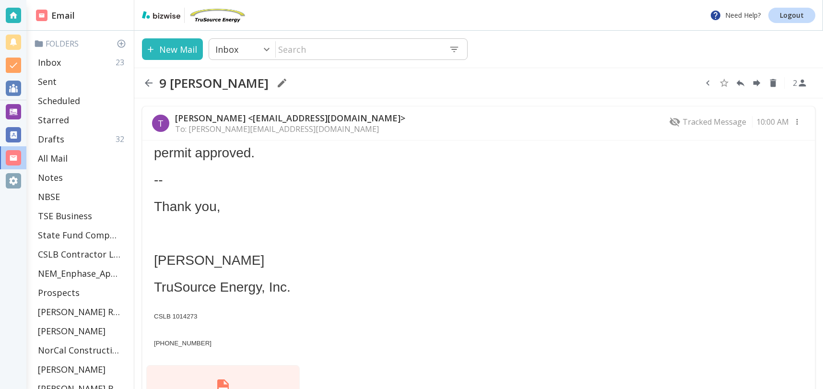
click at [708, 84] on icon "button" at bounding box center [707, 83] width 3 height 5
click at [688, 83] on icon "Move to Folder" at bounding box center [687, 83] width 9 height 7
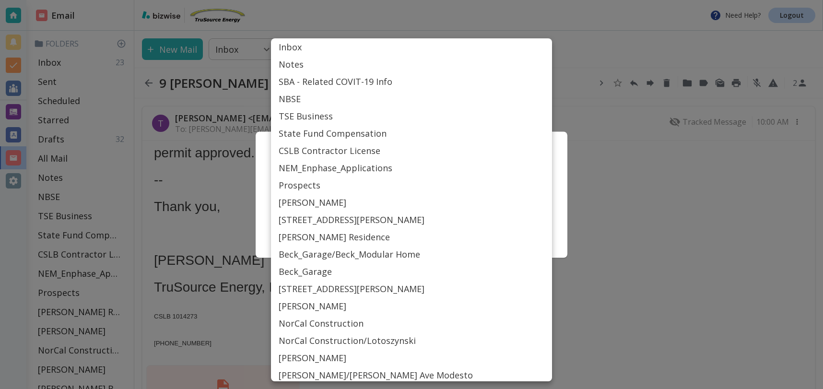
click at [458, 0] on body "Need Help? Logout Email Folders Inbox 23 Sent Scheduled Starred Drafts 32 All M…" at bounding box center [411, 0] width 823 height 0
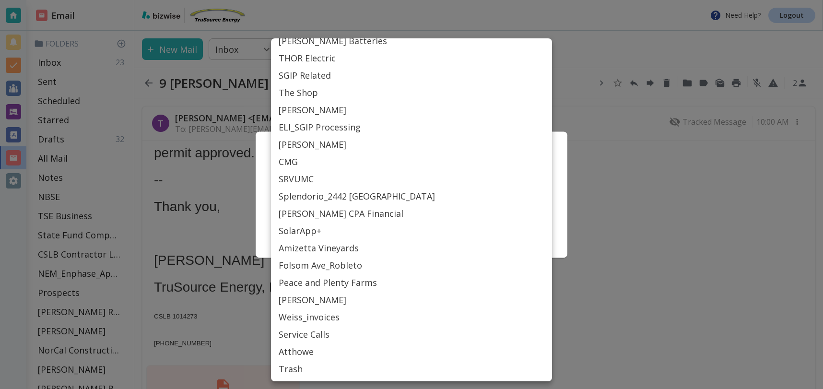
scroll to position [434, 0]
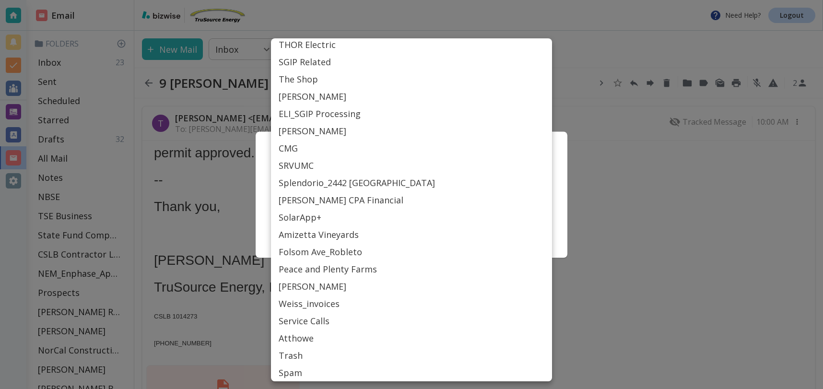
click at [296, 288] on li "[PERSON_NAME]" at bounding box center [411, 286] width 281 height 17
type input "Label_84"
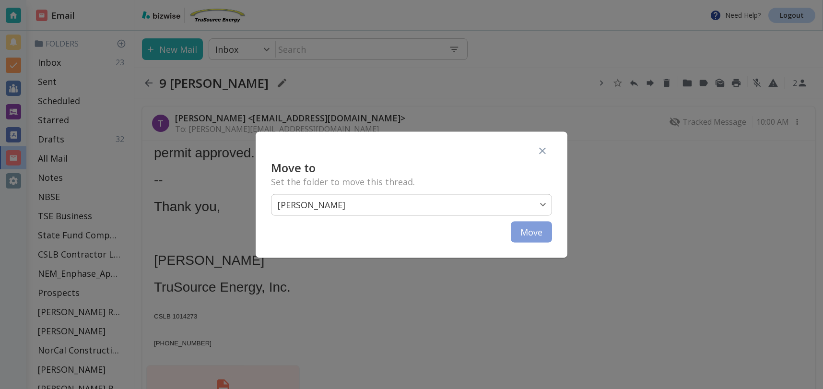
click at [531, 230] on button "Move" at bounding box center [531, 231] width 41 height 21
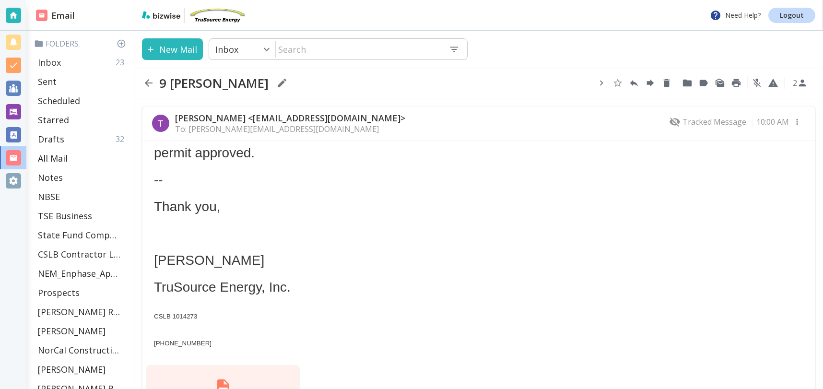
click at [63, 64] on div "Inbox 23" at bounding box center [82, 62] width 96 height 19
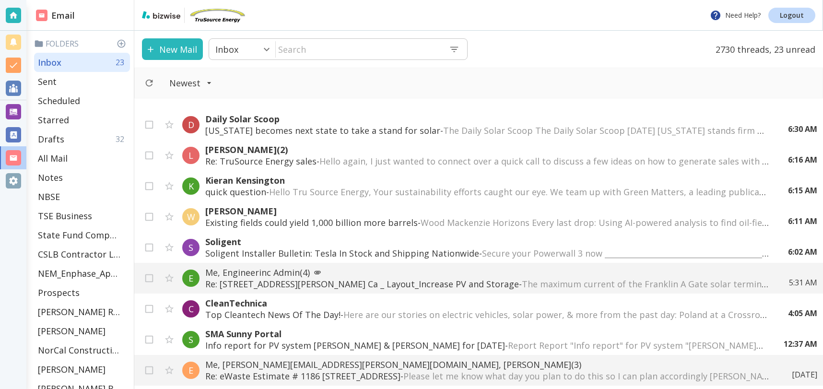
scroll to position [496, 0]
click at [373, 281] on p "Re: [STREET_ADDRESS][PERSON_NAME] Ca _ Layout_Increase PV and Storage - The max…" at bounding box center [479, 283] width 549 height 12
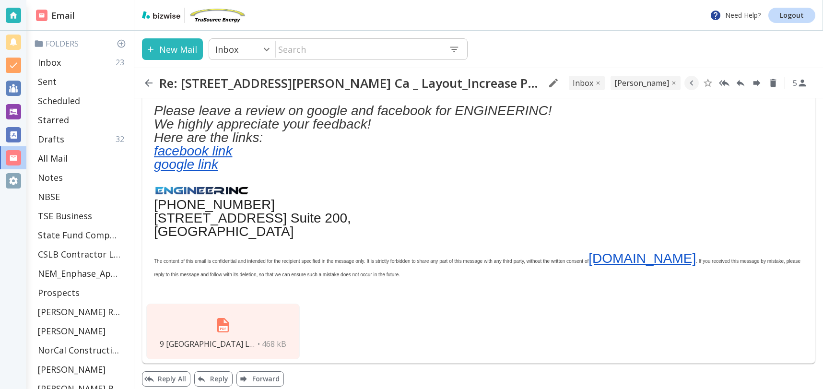
scroll to position [632, 0]
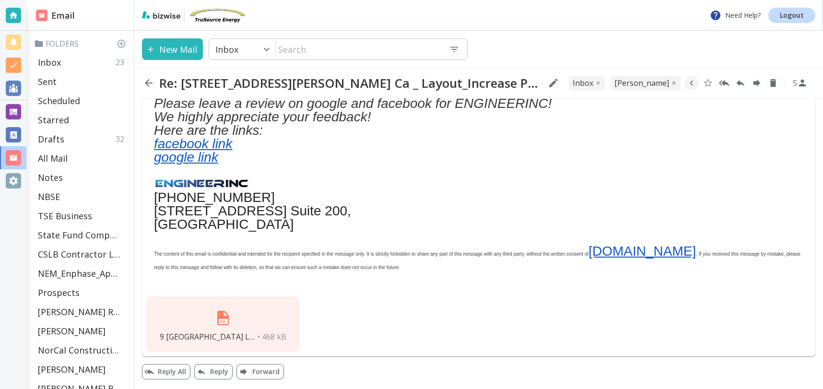
click at [225, 320] on img at bounding box center [223, 317] width 23 height 23
click at [760, 175] on div "(724)580-1398 [STREET_ADDRESS] [GEOGRAPHIC_DATA] The content of this email is c…" at bounding box center [478, 224] width 649 height 121
click at [255, 329] on div "9 [GEOGRAPHIC_DATA] Layout.pdf • 468 kB" at bounding box center [222, 324] width 153 height 56
click at [55, 59] on p "Inbox" at bounding box center [49, 63] width 23 height 12
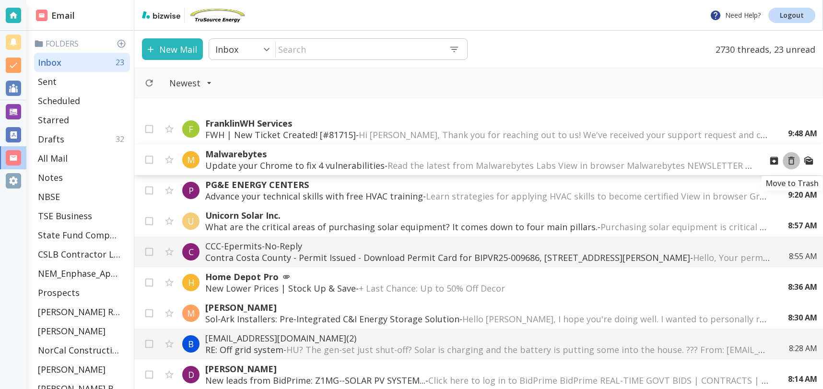
click at [792, 161] on icon "Move to Trash" at bounding box center [791, 160] width 11 height 11
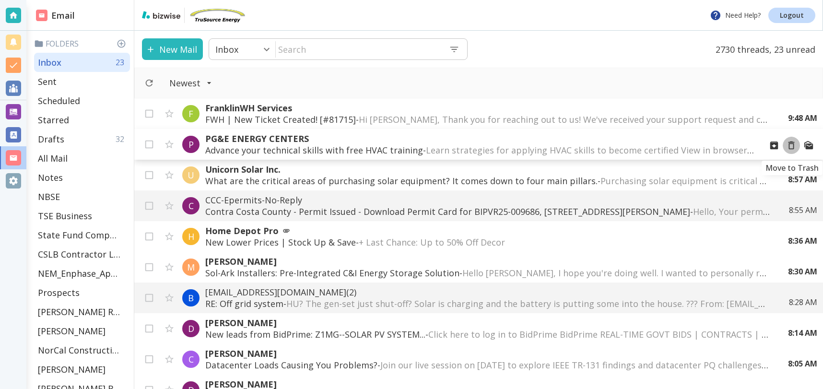
click at [791, 143] on icon "Move to Trash" at bounding box center [791, 145] width 6 height 8
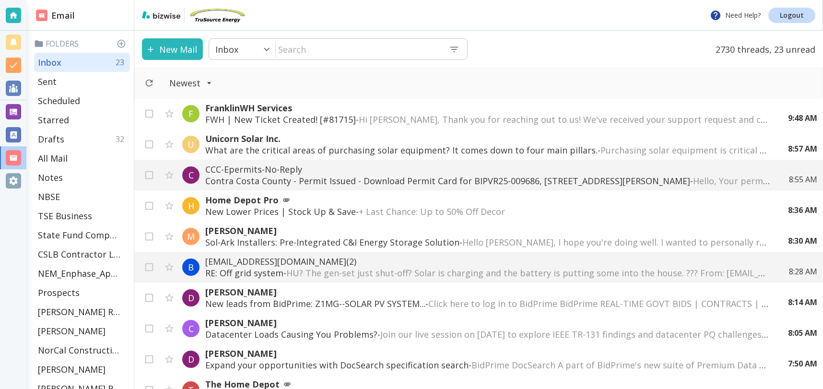
click at [580, 177] on p "Contra Costa County - Permit Issued - Download Permit Card for BIPVR25-009686, …" at bounding box center [487, 181] width 565 height 12
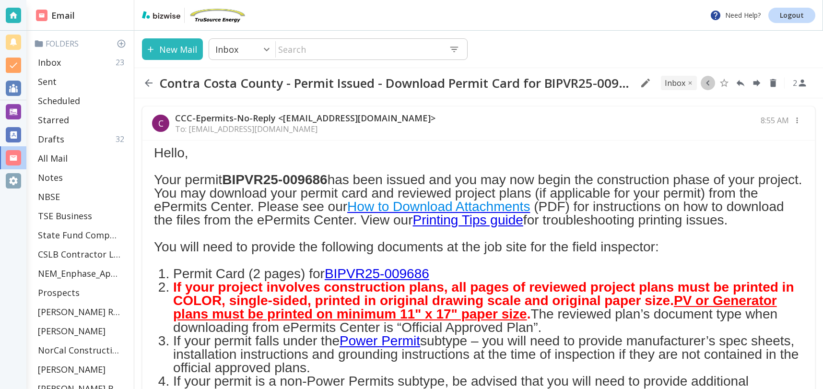
click at [706, 84] on icon "button" at bounding box center [708, 83] width 11 height 11
click at [673, 82] on icon "Move to Folder" at bounding box center [671, 83] width 9 height 7
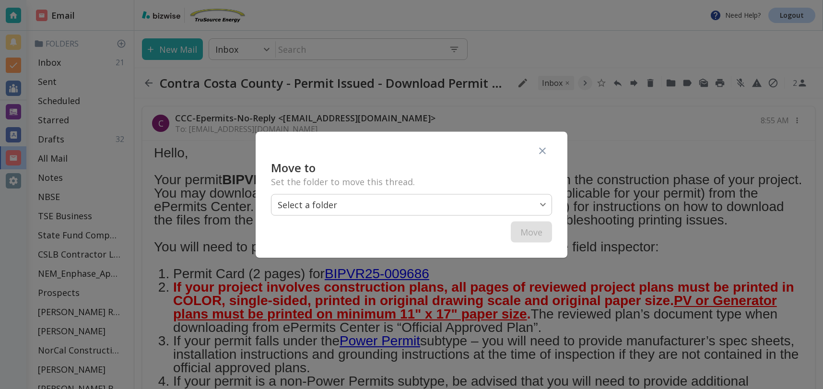
click at [456, 0] on body "Need Help? Logout Email Folders Inbox 21 Sent Scheduled Starred Drafts 32 All M…" at bounding box center [411, 0] width 823 height 0
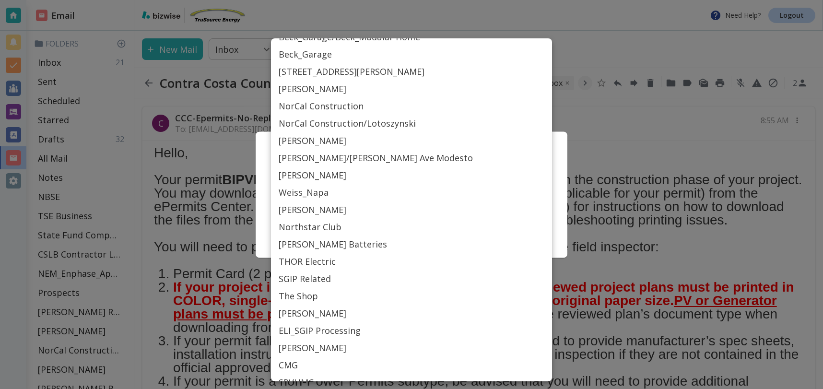
scroll to position [434, 0]
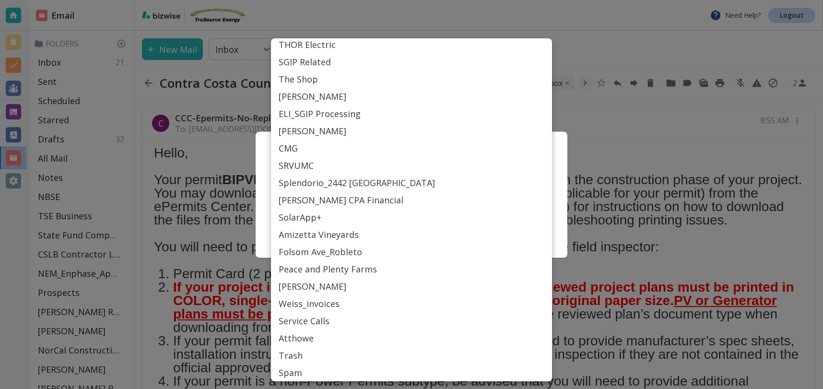
click at [299, 286] on li "[PERSON_NAME]" at bounding box center [411, 286] width 281 height 17
type input "Label_84"
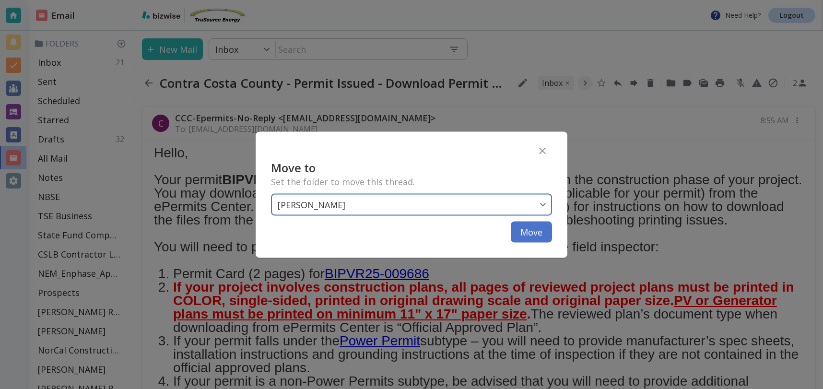
click at [527, 230] on button "Move" at bounding box center [531, 231] width 41 height 21
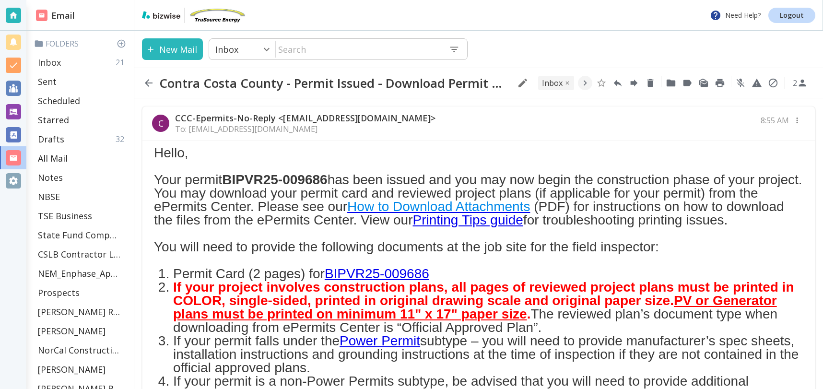
drag, startPoint x: 52, startPoint y: 60, endPoint x: 114, endPoint y: 60, distance: 61.4
click at [52, 60] on p "Inbox" at bounding box center [49, 63] width 23 height 12
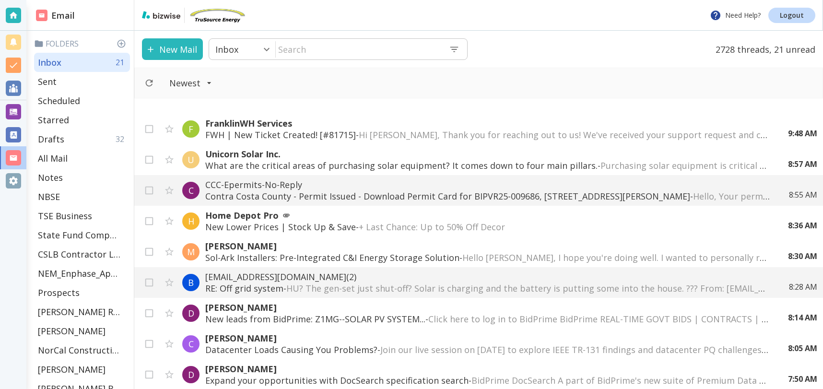
scroll to position [24, 0]
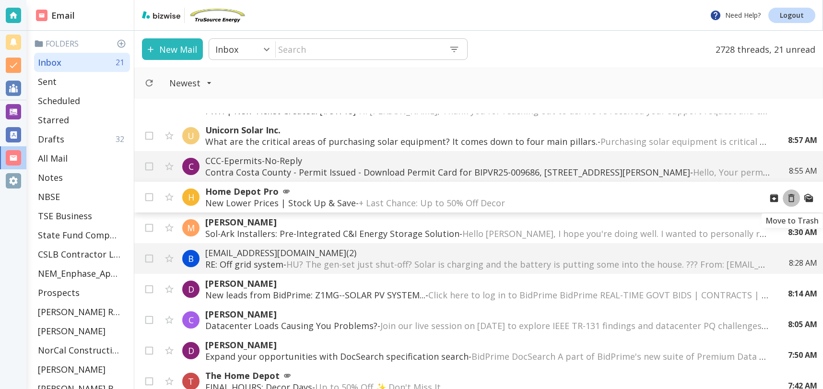
click at [793, 198] on icon "Move to Trash" at bounding box center [791, 198] width 11 height 11
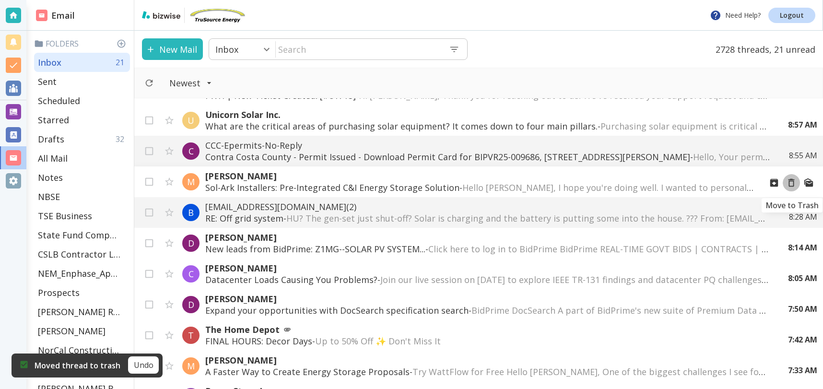
click at [789, 179] on icon "Move to Trash" at bounding box center [791, 183] width 6 height 8
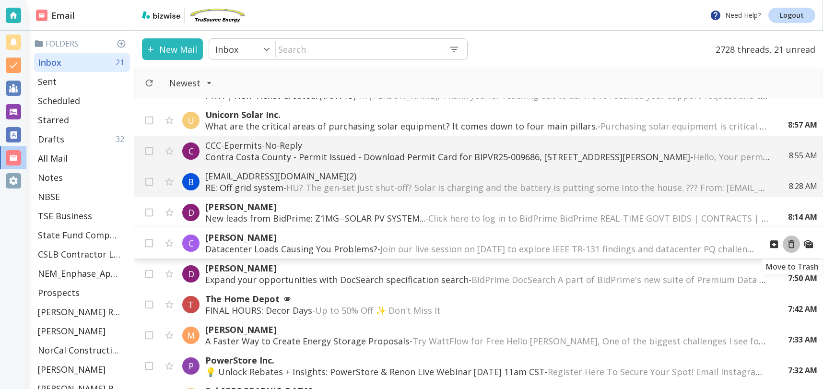
click at [790, 243] on icon "Move to Trash" at bounding box center [791, 244] width 11 height 11
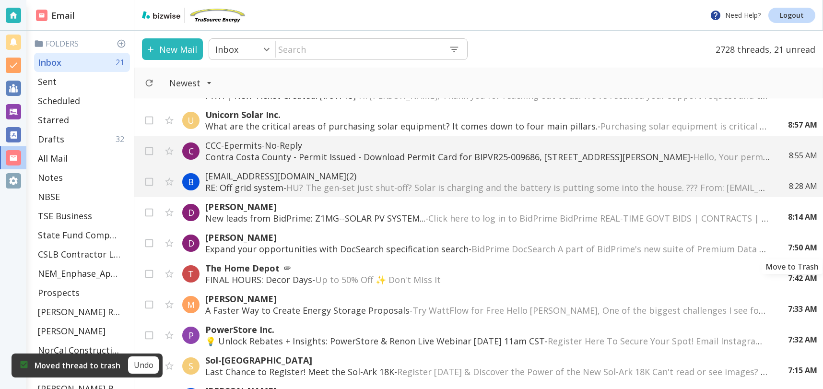
click at [0, 0] on icon "Move to Trash" at bounding box center [0, 0] width 0 height 0
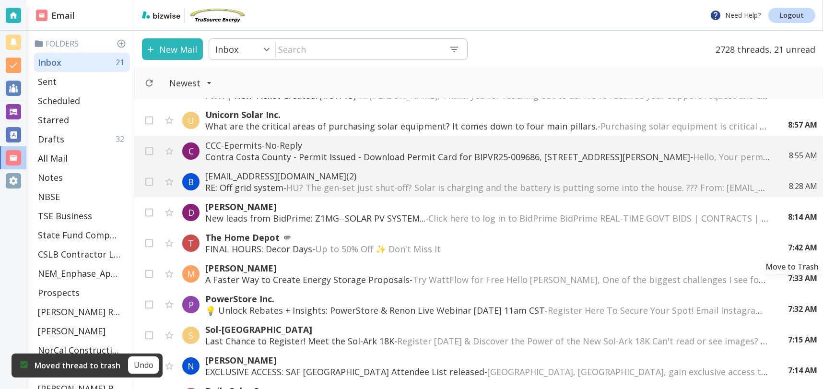
click at [0, 0] on icon "Move to Trash" at bounding box center [0, 0] width 0 height 0
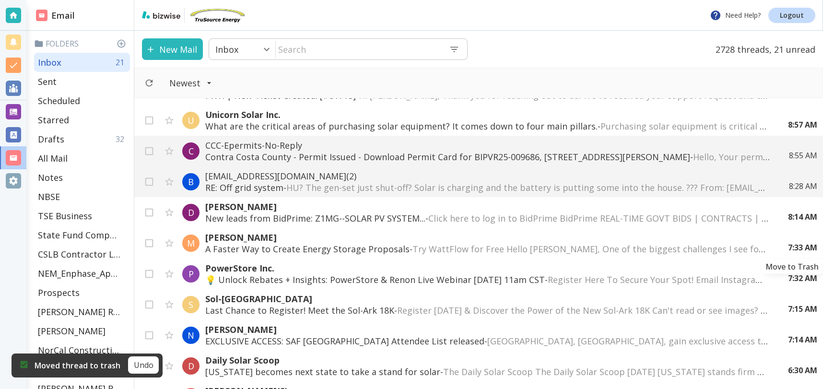
click at [0, 0] on icon "Move to Trash" at bounding box center [0, 0] width 0 height 0
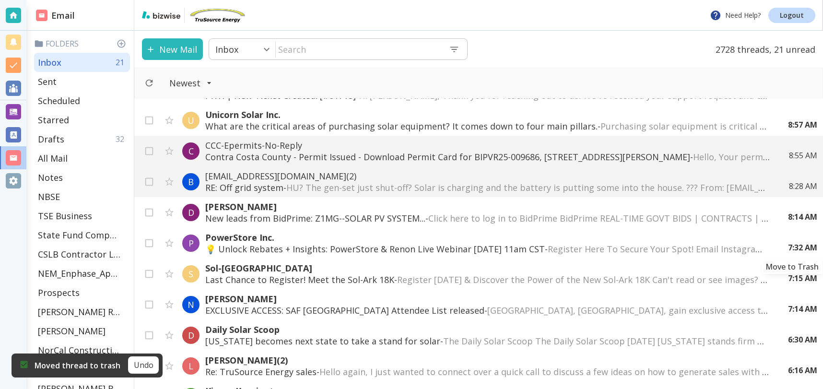
click at [0, 0] on icon "Move to Trash" at bounding box center [0, 0] width 0 height 0
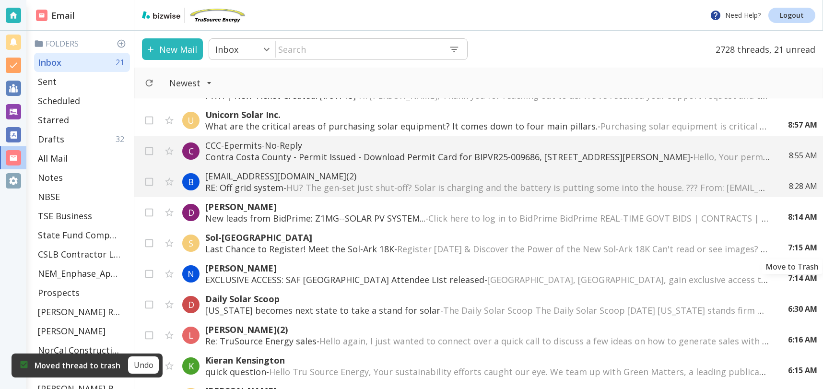
click at [0, 0] on icon "Move to Trash" at bounding box center [0, 0] width 0 height 0
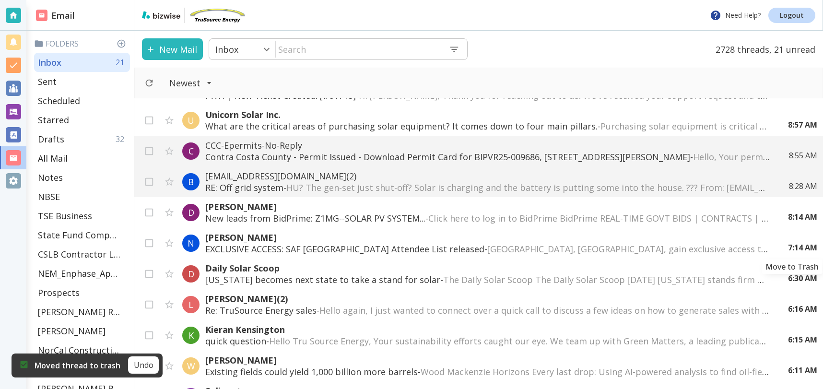
click at [0, 0] on icon "Move to Trash" at bounding box center [0, 0] width 0 height 0
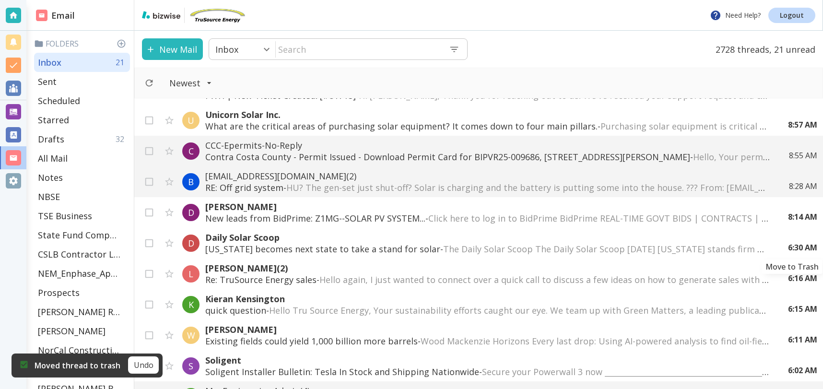
click at [0, 0] on icon "Move to Trash" at bounding box center [0, 0] width 0 height 0
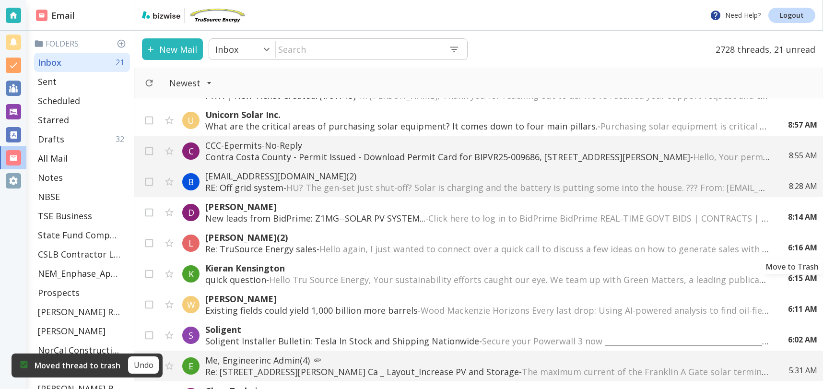
click at [0, 0] on icon "Move to Trash" at bounding box center [0, 0] width 0 height 0
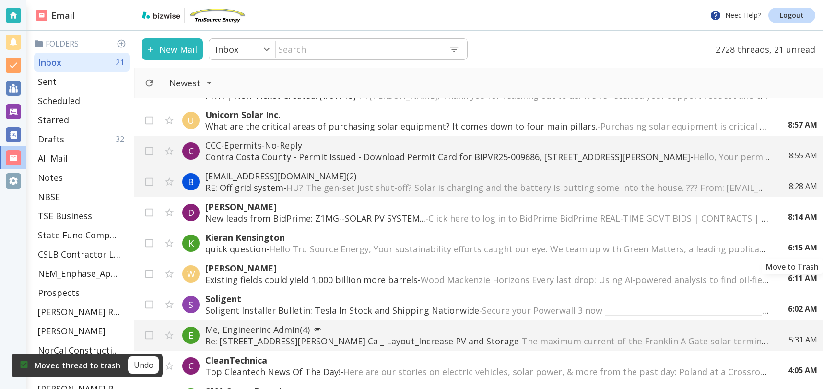
click at [0, 0] on icon "Move to Trash" at bounding box center [0, 0] width 0 height 0
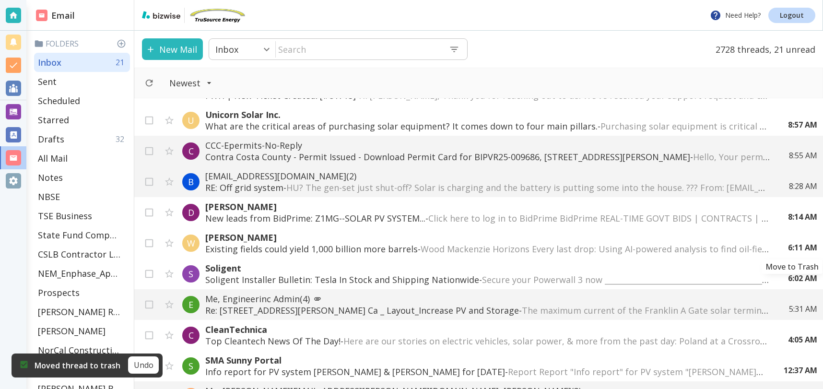
click at [0, 0] on icon "Move to Trash" at bounding box center [0, 0] width 0 height 0
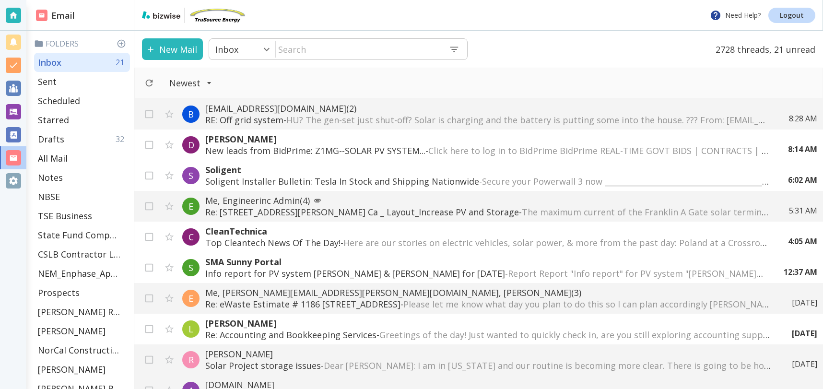
scroll to position [93, 0]
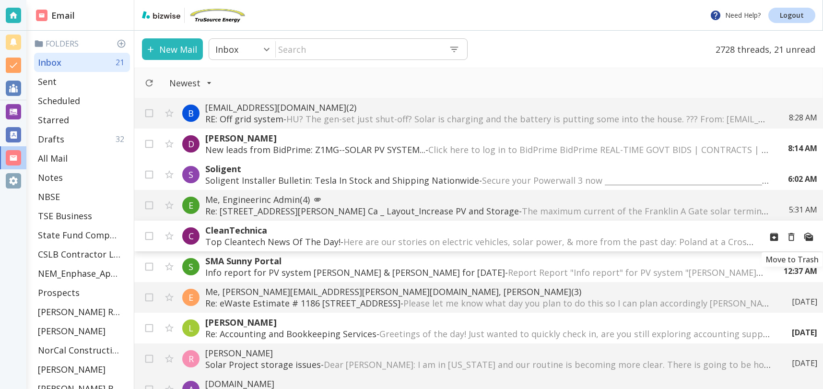
click at [794, 238] on icon "Move to Trash" at bounding box center [791, 237] width 6 height 8
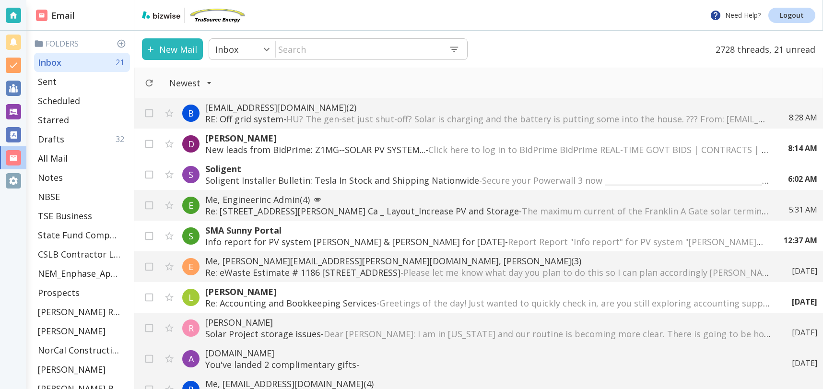
scroll to position [105, 0]
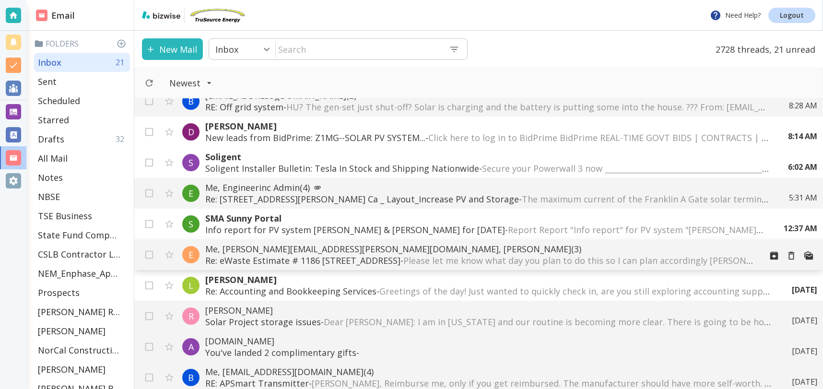
click at [540, 262] on span "Please let me know what day you plan to do this so I can plan accordingly [PERS…" at bounding box center [809, 261] width 813 height 12
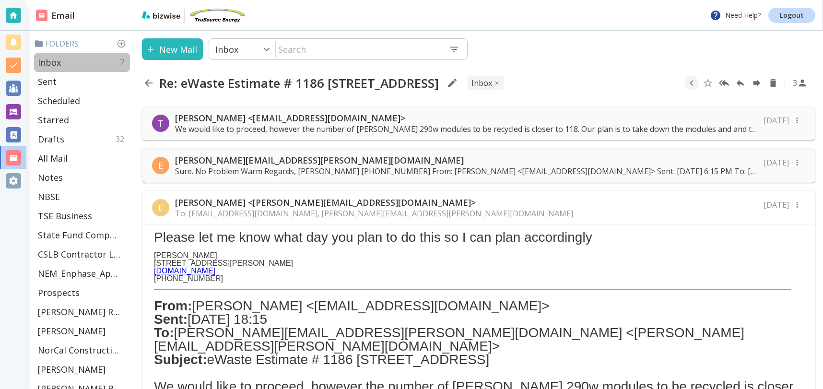
click at [60, 61] on p "Inbox" at bounding box center [49, 63] width 23 height 12
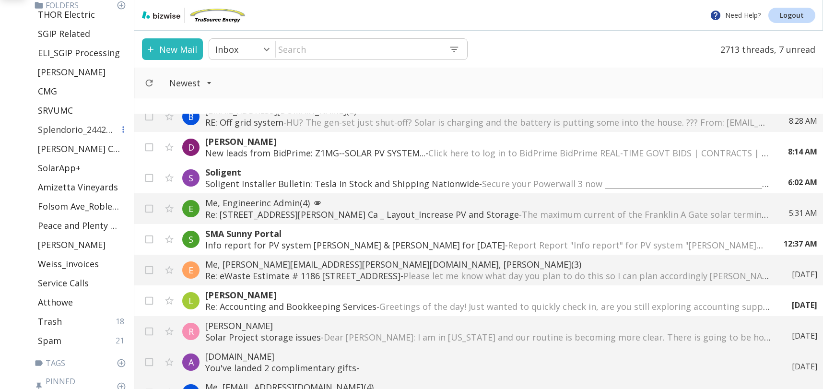
scroll to position [417, 0]
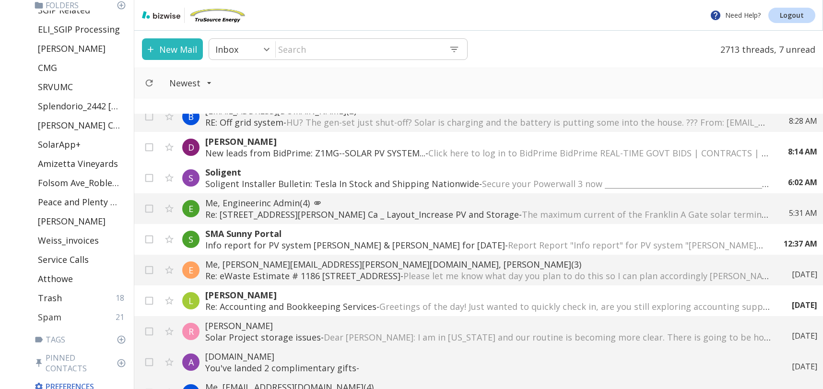
click at [58, 319] on p "Spam" at bounding box center [50, 317] width 24 height 12
type input "49"
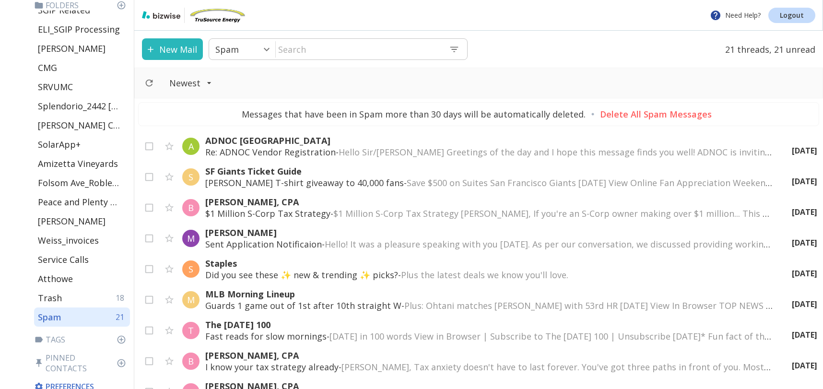
scroll to position [386, 0]
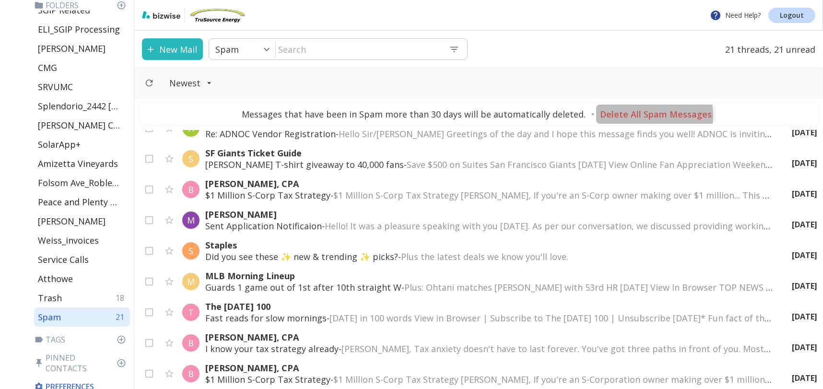
click at [643, 115] on p "Delete All Spam Messages" at bounding box center [656, 114] width 112 height 12
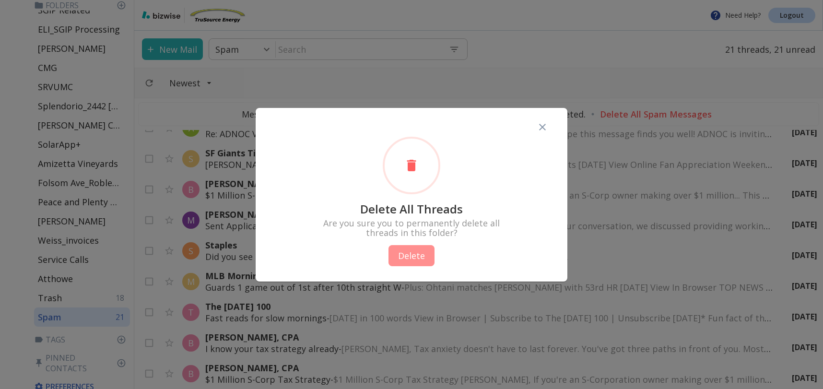
click at [412, 255] on button "Delete" at bounding box center [411, 255] width 46 height 21
